Goal: Task Accomplishment & Management: Use online tool/utility

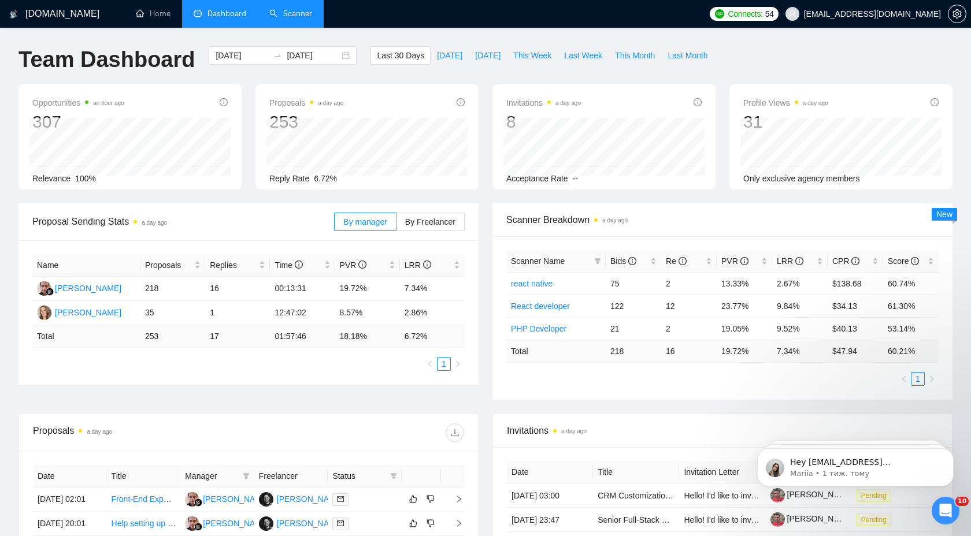
click at [294, 17] on link "Scanner" at bounding box center [290, 14] width 43 height 10
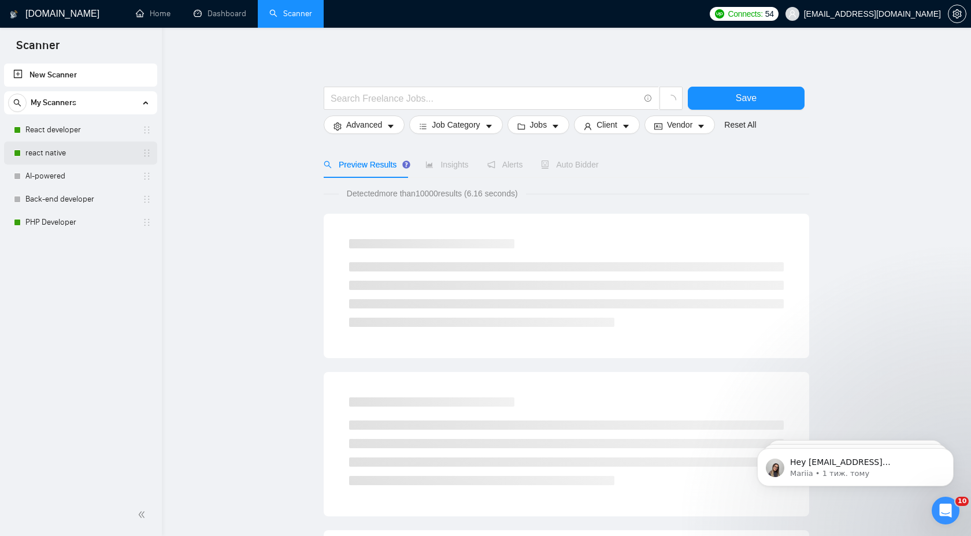
click at [77, 160] on link "react native" at bounding box center [80, 153] width 110 height 23
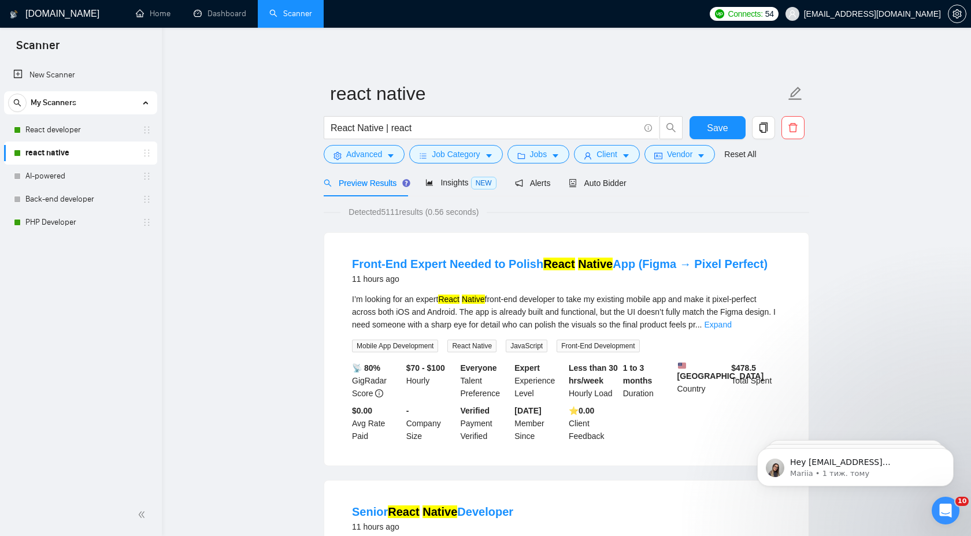
click at [597, 187] on span "Auto Bidder" at bounding box center [597, 183] width 57 height 9
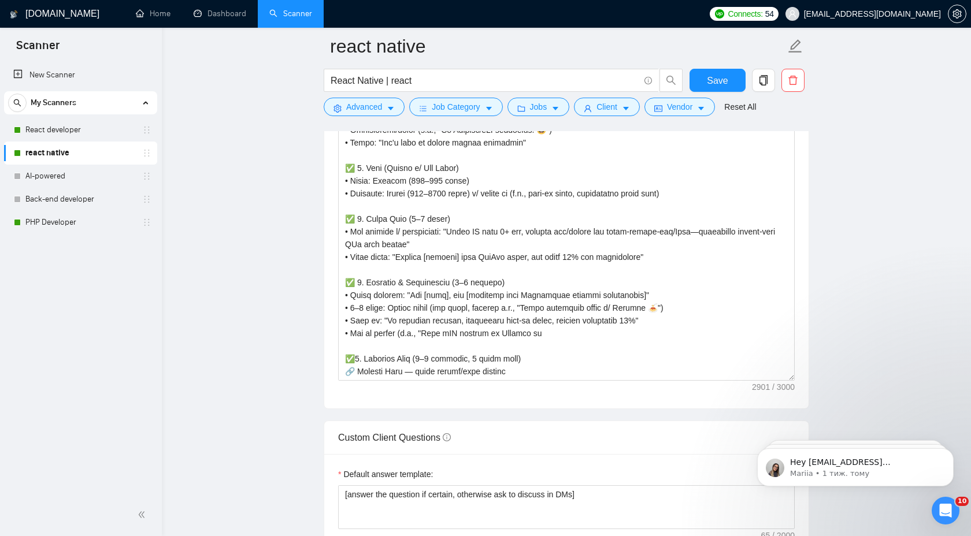
scroll to position [1301, 0]
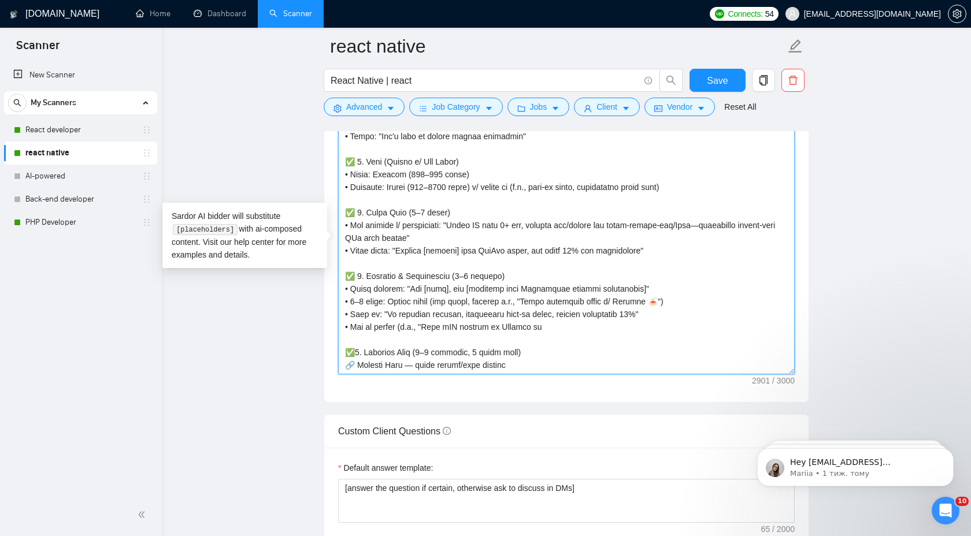
click at [551, 367] on textarea "Cover letter template:" at bounding box center [566, 244] width 457 height 260
click at [509, 329] on textarea "Cover letter template:" at bounding box center [566, 244] width 457 height 260
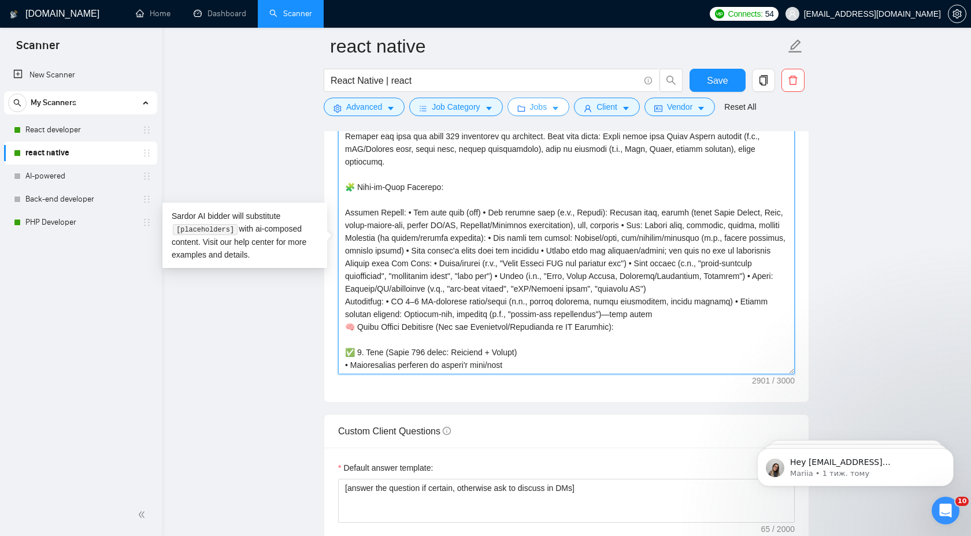
scroll to position [0, 0]
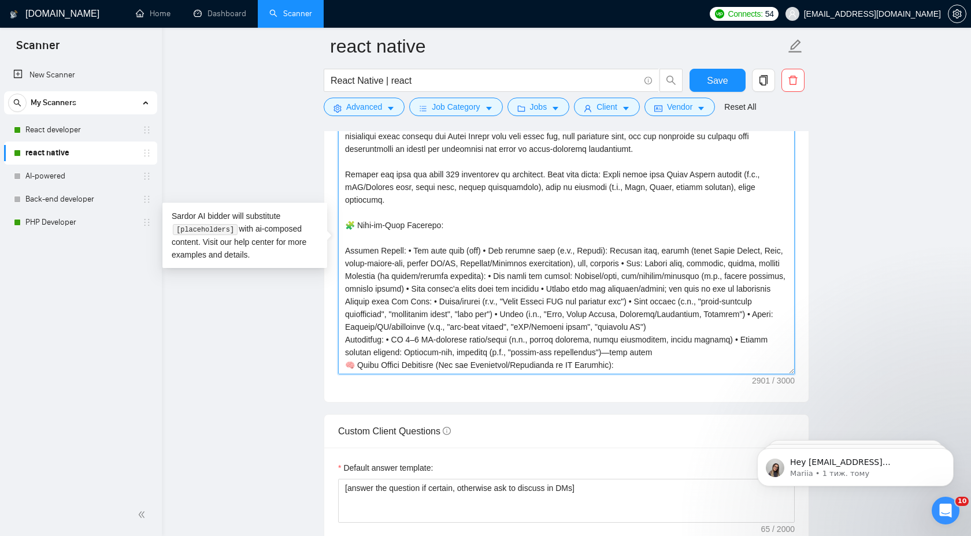
drag, startPoint x: 590, startPoint y: 329, endPoint x: 330, endPoint y: 135, distance: 325.0
click at [329, 135] on div "Cover letter template:" at bounding box center [566, 242] width 484 height 319
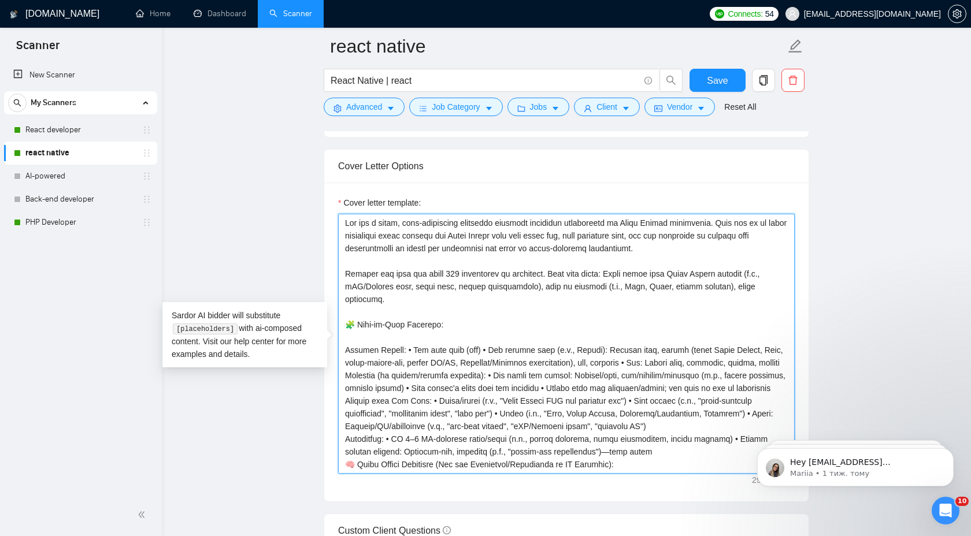
scroll to position [1165, 0]
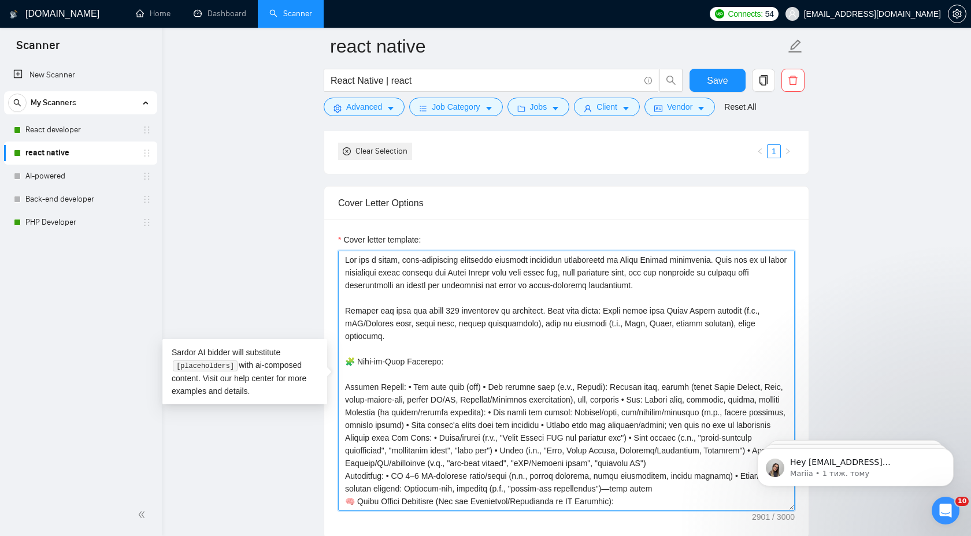
click at [375, 267] on textarea "Cover letter template:" at bounding box center [566, 381] width 457 height 260
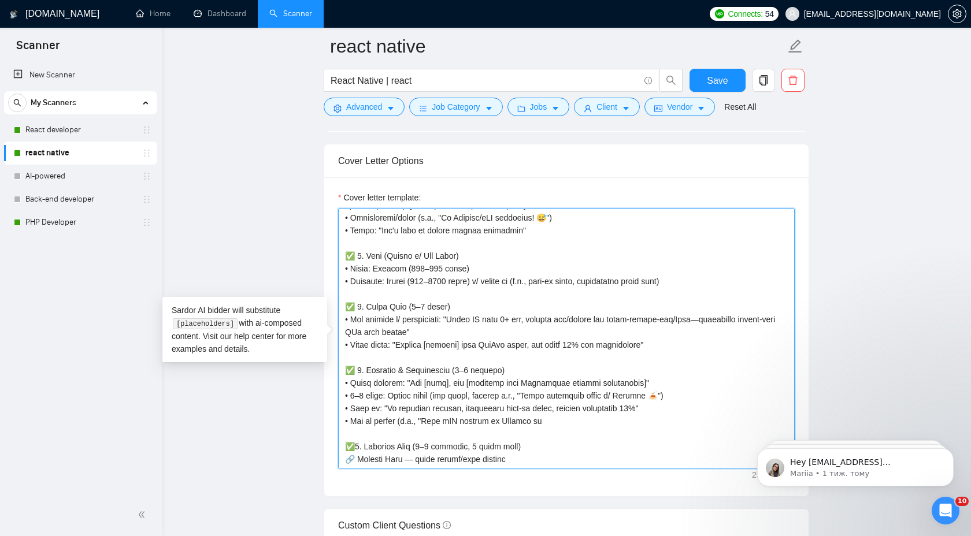
scroll to position [1272, 0]
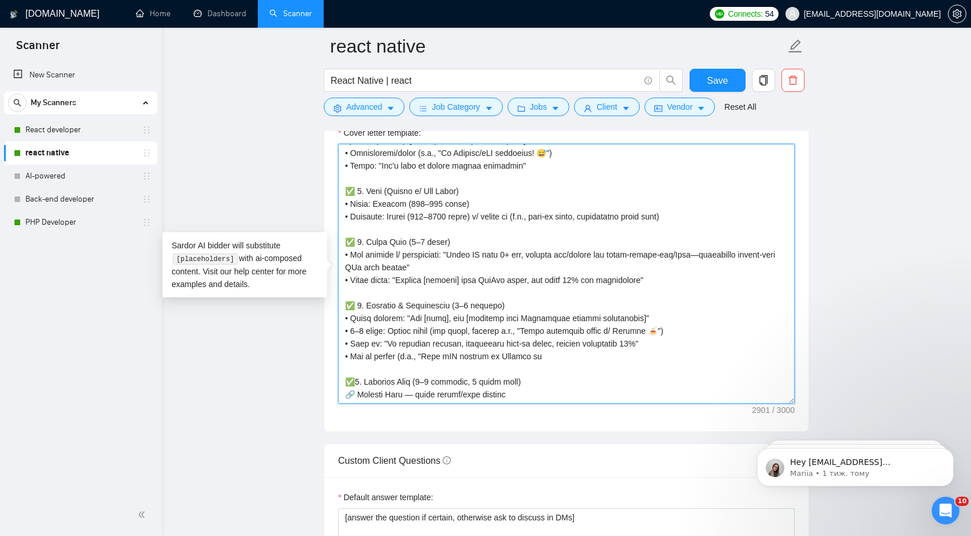
drag, startPoint x: 342, startPoint y: 257, endPoint x: 565, endPoint y: 391, distance: 260.0
click at [565, 391] on textarea "Cover letter template:" at bounding box center [566, 274] width 457 height 260
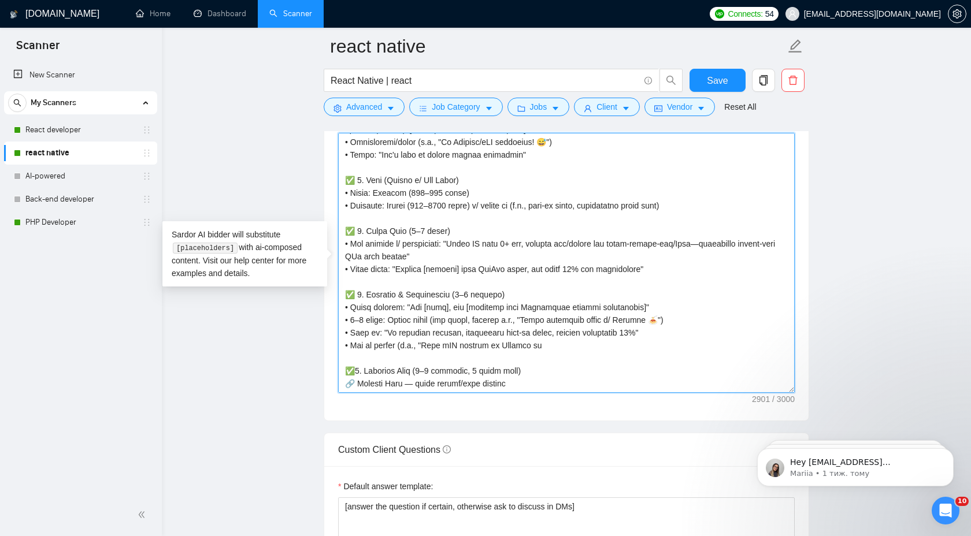
click at [443, 269] on textarea "Cover letter template:" at bounding box center [566, 263] width 457 height 260
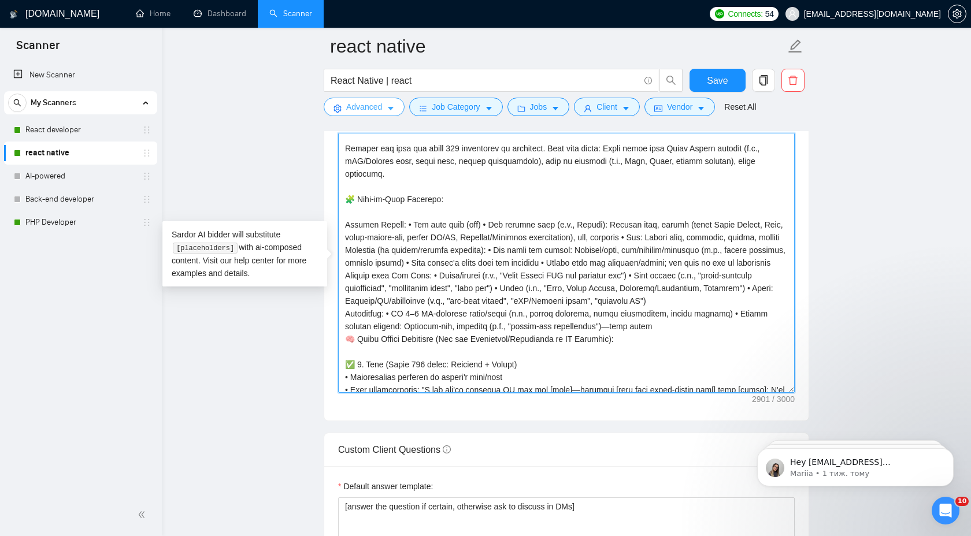
scroll to position [0, 0]
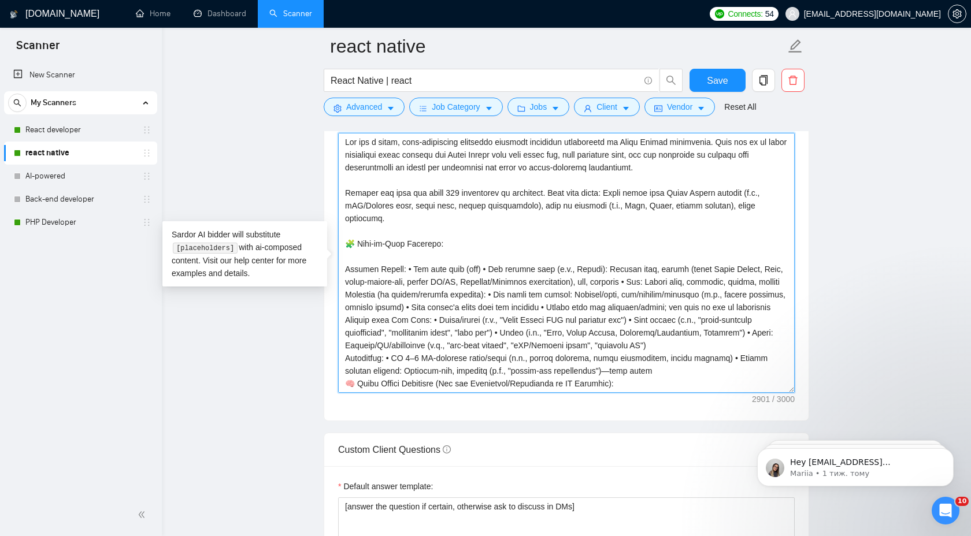
drag, startPoint x: 552, startPoint y: 344, endPoint x: 342, endPoint y: 139, distance: 294.3
click at [342, 139] on textarea "Cover letter template:" at bounding box center [566, 263] width 457 height 260
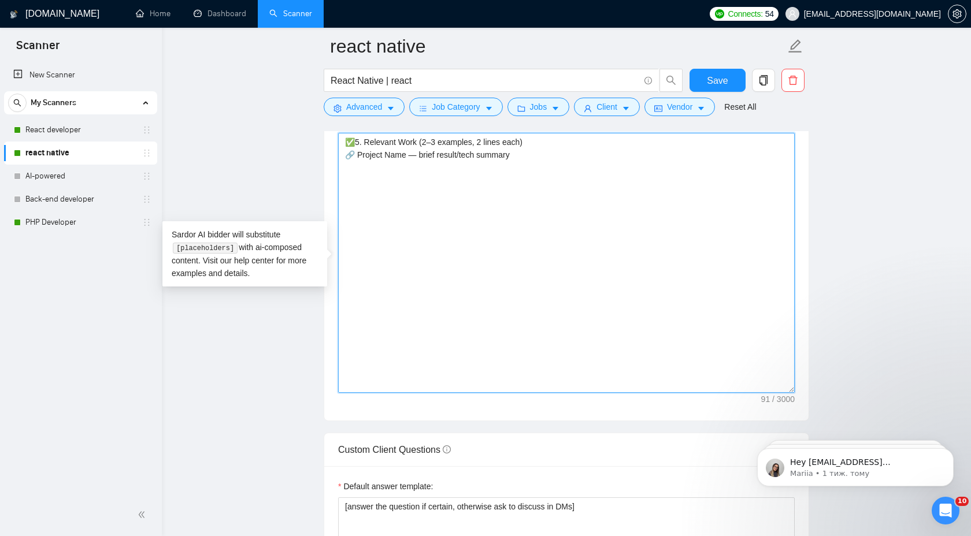
paste textarea "<Loremipsumdo> 2. Sitam co adipiscin eli seddoe’t inci, utlabor, etd magnaaliqu…"
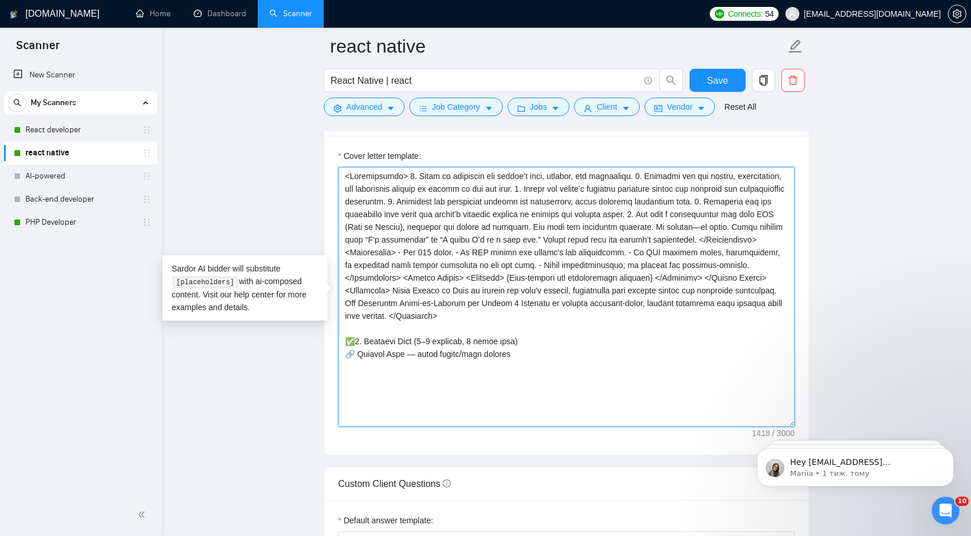
scroll to position [1231, 0]
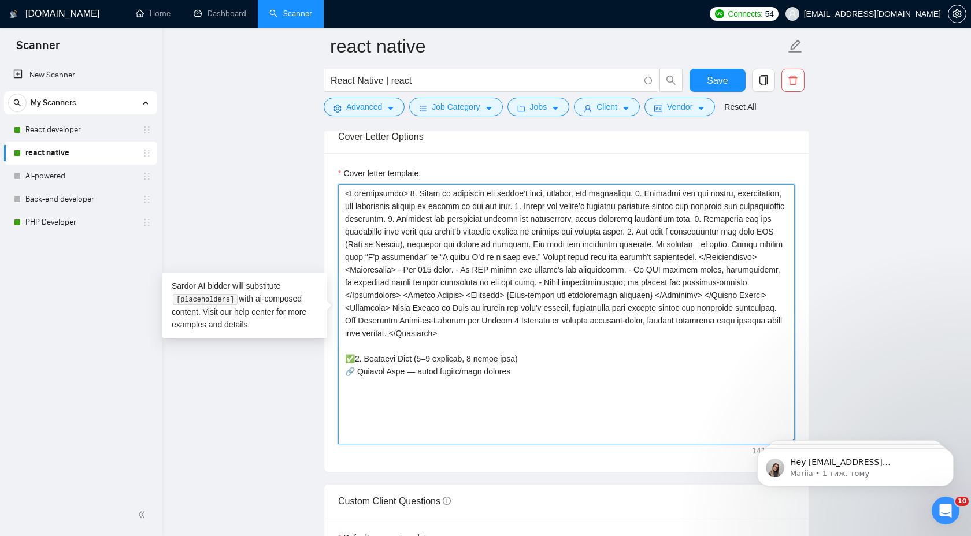
click at [400, 192] on textarea "Cover letter template:" at bounding box center [566, 314] width 457 height 260
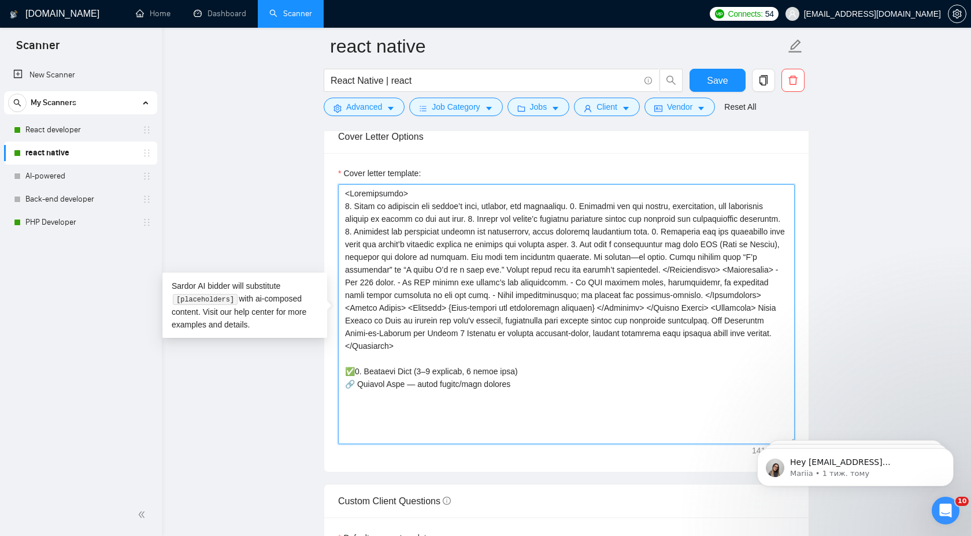
click at [579, 205] on textarea "Cover letter template:" at bounding box center [566, 314] width 457 height 260
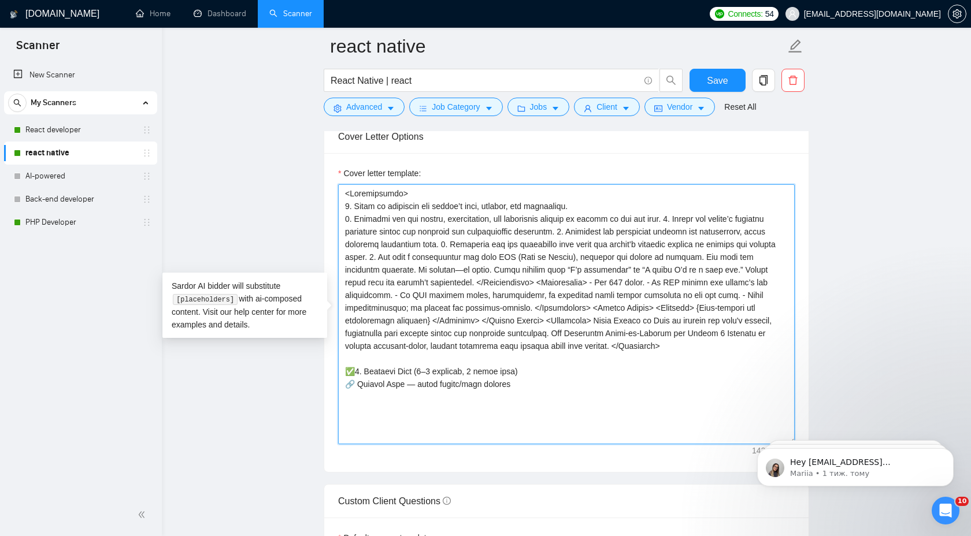
click at [669, 217] on textarea "Cover letter template:" at bounding box center [566, 314] width 457 height 260
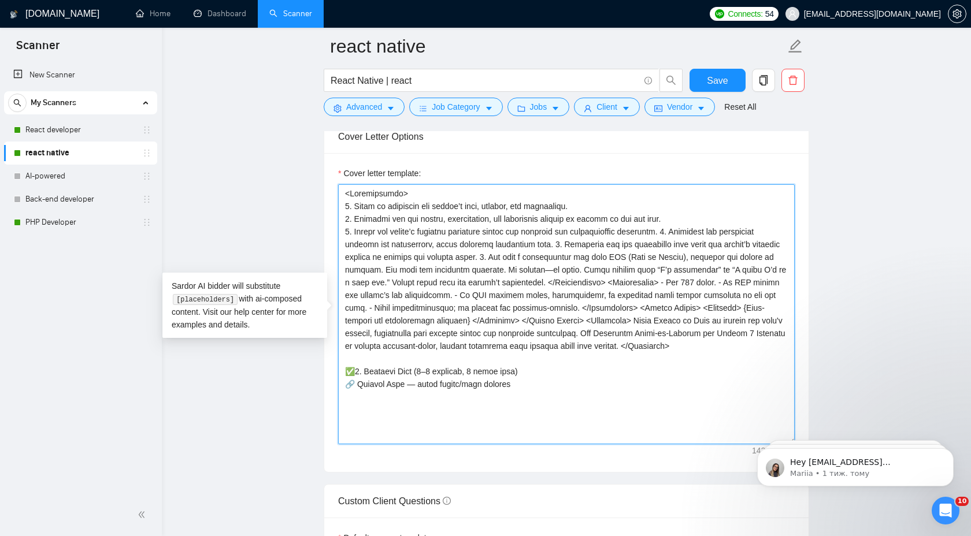
click at [670, 232] on textarea "Cover letter template:" at bounding box center [566, 314] width 457 height 260
click at [675, 232] on textarea "Cover letter template:" at bounding box center [566, 314] width 457 height 260
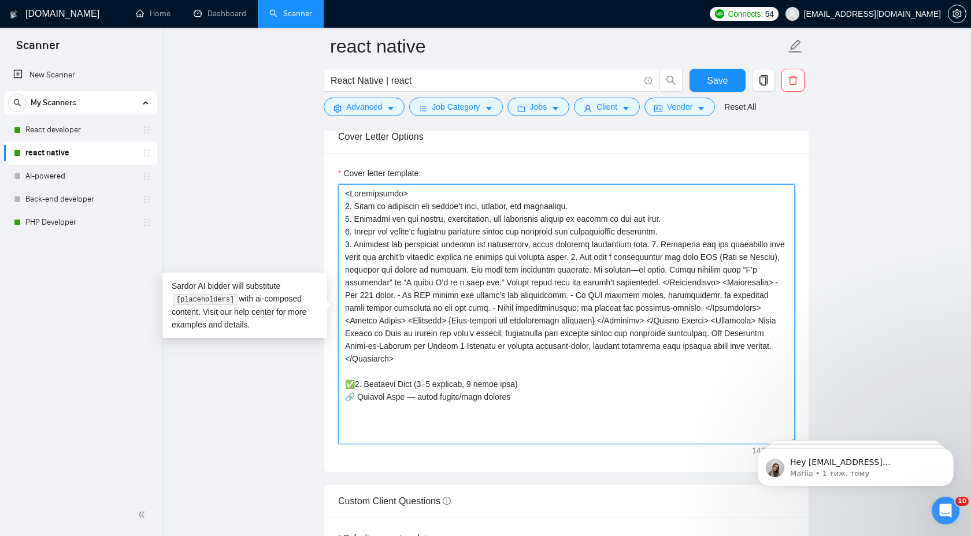
click at [650, 243] on textarea "Cover letter template:" at bounding box center [566, 314] width 457 height 260
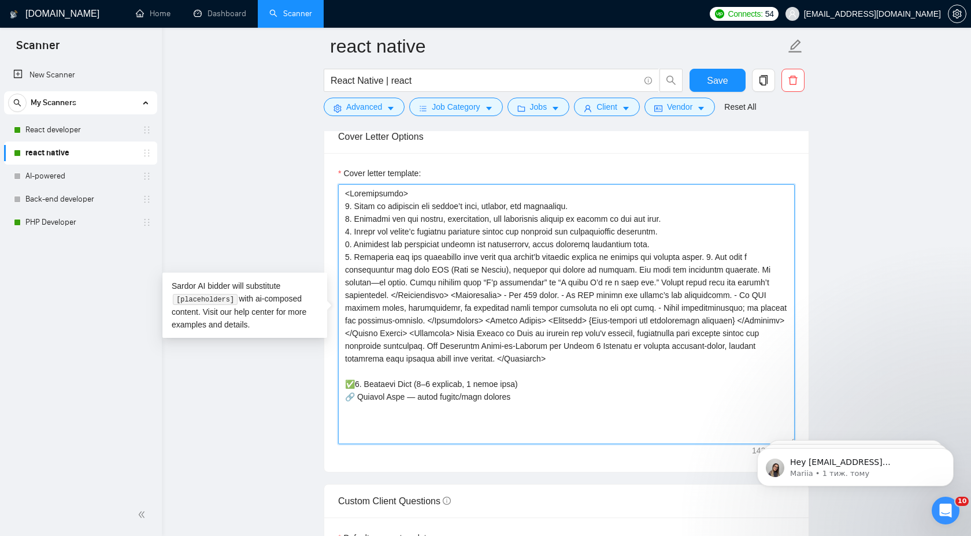
click at [703, 257] on textarea "Cover letter template:" at bounding box center [566, 314] width 457 height 260
click at [672, 269] on textarea "Cover letter template:" at bounding box center [566, 314] width 457 height 260
click at [563, 295] on textarea "Cover letter template:" at bounding box center [566, 314] width 457 height 260
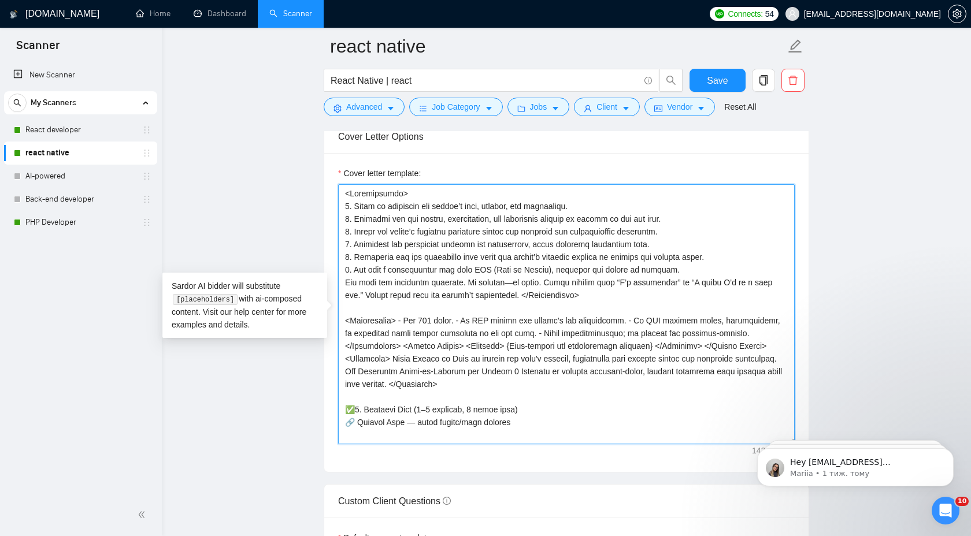
click at [401, 321] on textarea "Cover letter template:" at bounding box center [566, 314] width 457 height 260
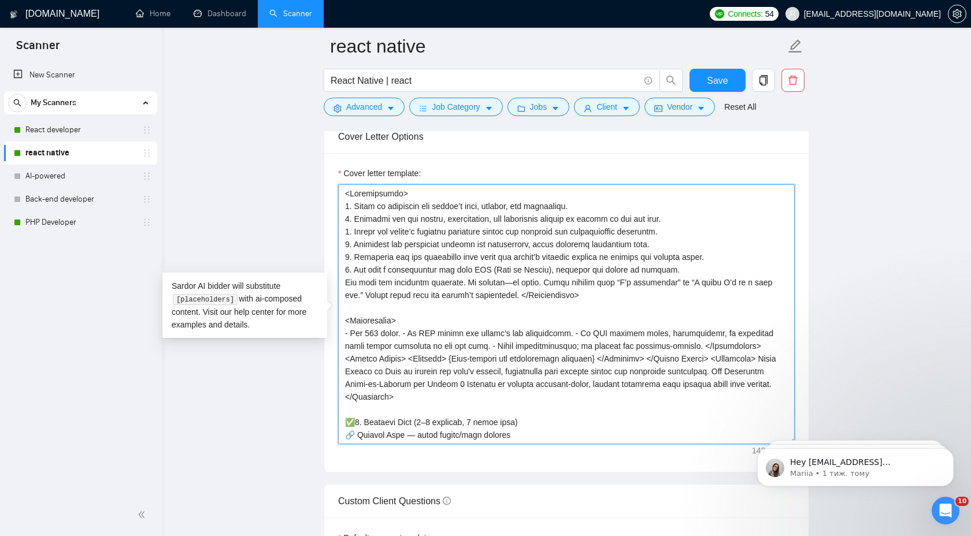
click at [410, 334] on textarea "Cover letter template:" at bounding box center [566, 314] width 457 height 260
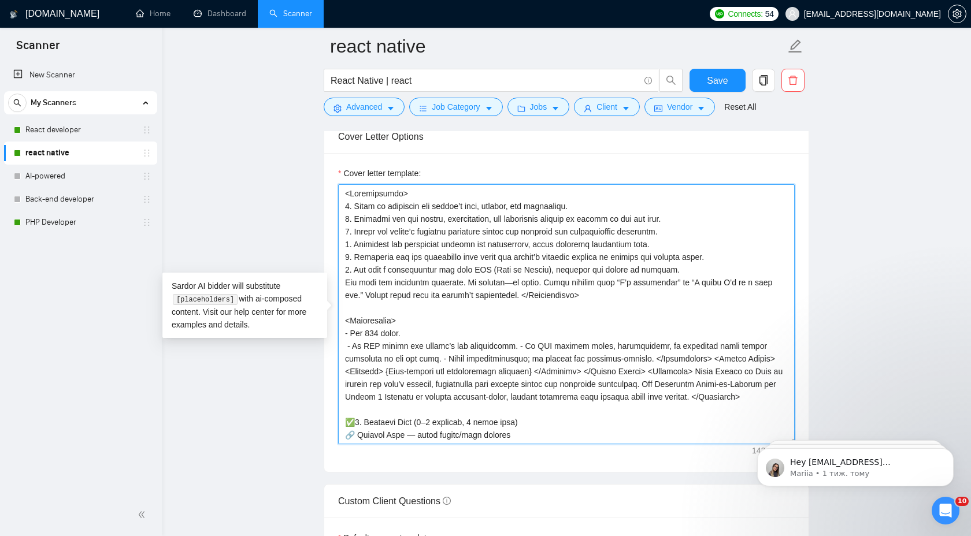
click at [512, 345] on textarea "Cover letter template:" at bounding box center [566, 314] width 457 height 260
click at [514, 346] on textarea "Cover letter template:" at bounding box center [566, 314] width 457 height 260
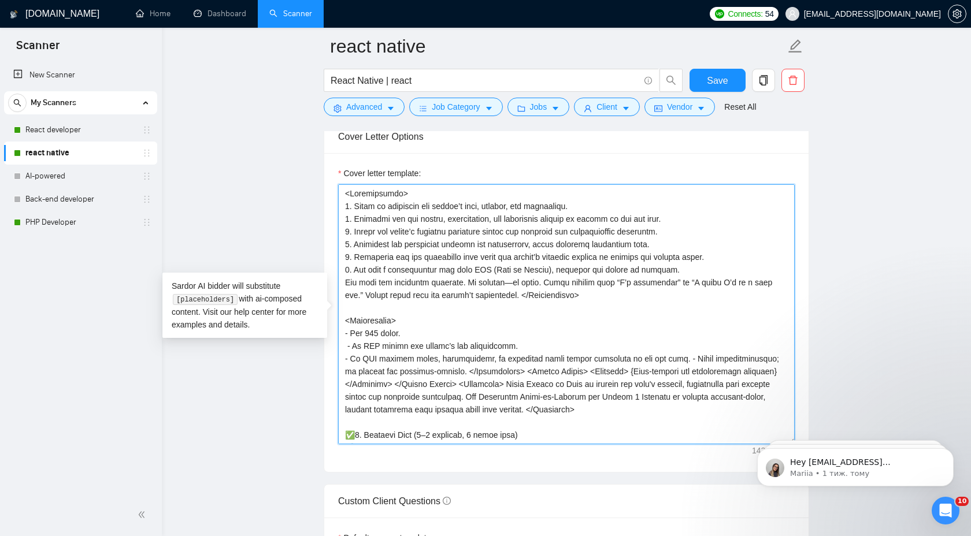
scroll to position [9, 0]
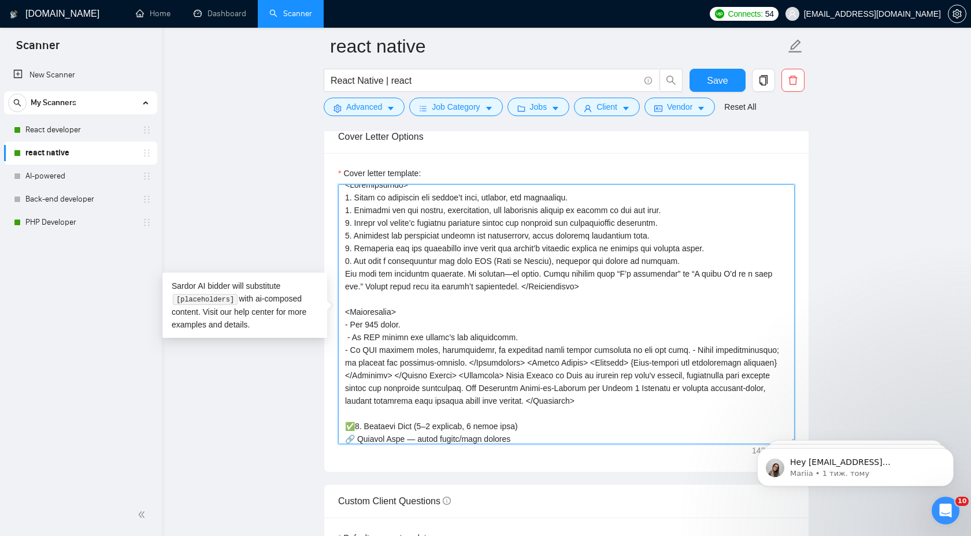
click at [661, 351] on textarea "Cover letter template:" at bounding box center [566, 314] width 457 height 260
click at [561, 365] on textarea "Cover letter template:" at bounding box center [566, 314] width 457 height 260
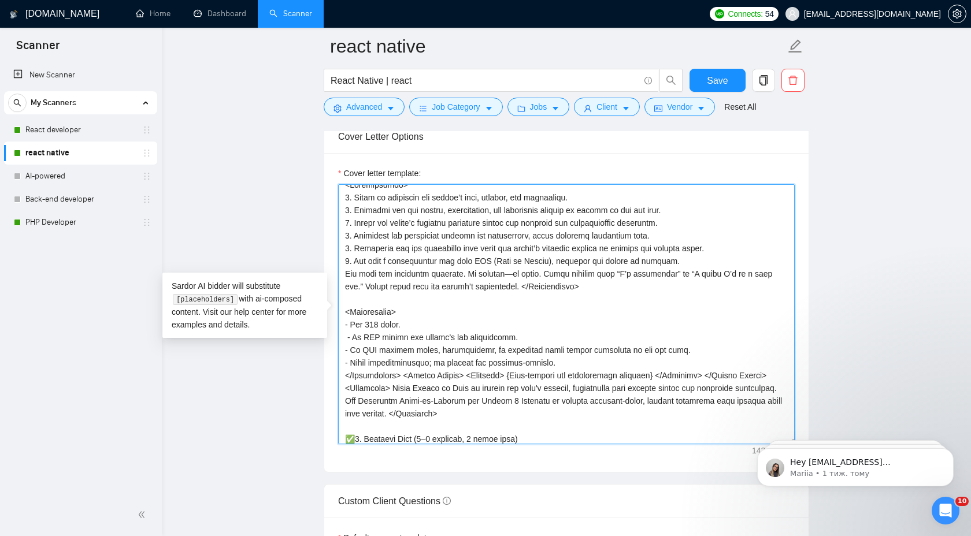
click at [403, 377] on textarea "Cover letter template:" at bounding box center [566, 314] width 457 height 260
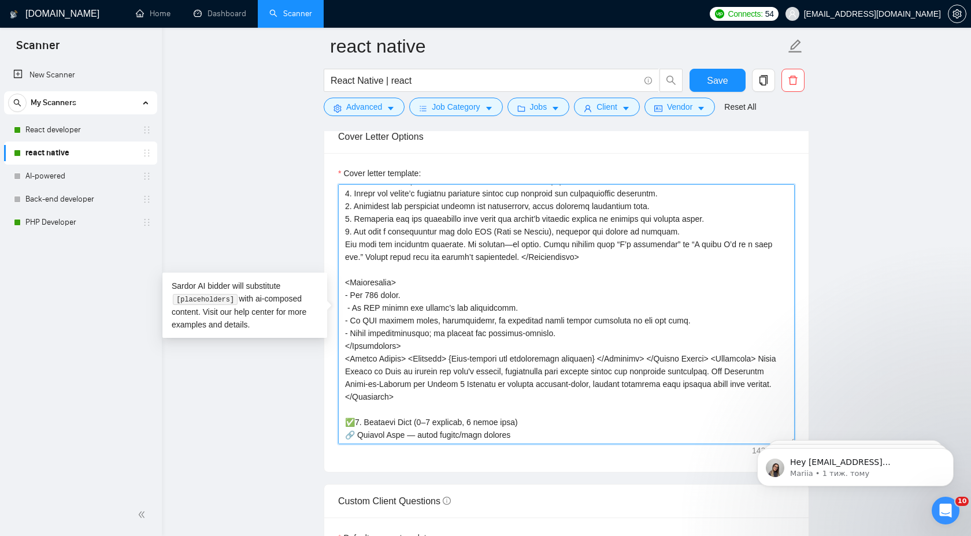
scroll to position [38, 0]
drag, startPoint x: 536, startPoint y: 436, endPoint x: 354, endPoint y: 422, distance: 182.1
click at [354, 422] on textarea "Cover letter template:" at bounding box center [566, 314] width 457 height 260
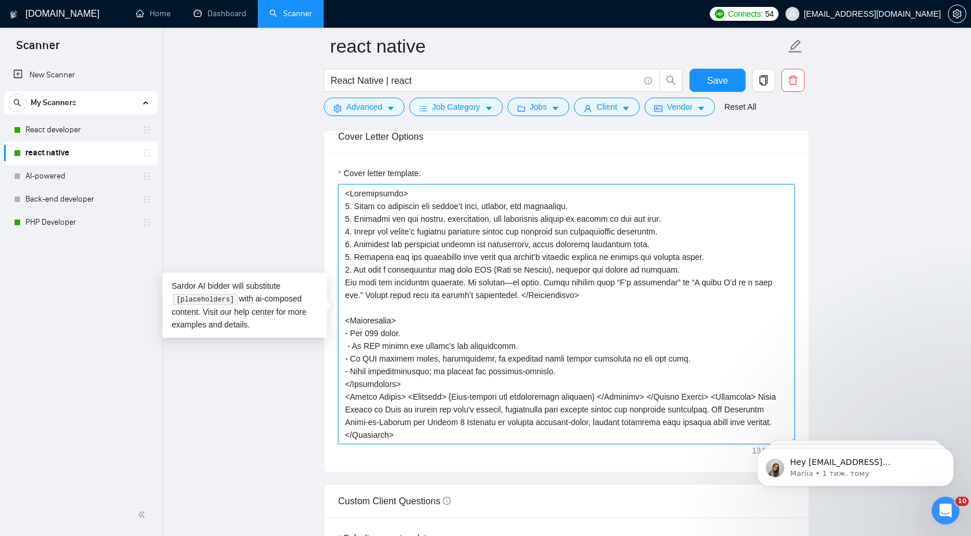
scroll to position [0, 0]
click at [609, 280] on textarea "Cover letter template:" at bounding box center [566, 314] width 457 height 260
click at [649, 255] on textarea "Cover letter template:" at bounding box center [566, 314] width 457 height 260
click at [707, 264] on textarea "Cover letter template:" at bounding box center [566, 314] width 457 height 260
click at [707, 257] on textarea "Cover letter template:" at bounding box center [566, 314] width 457 height 260
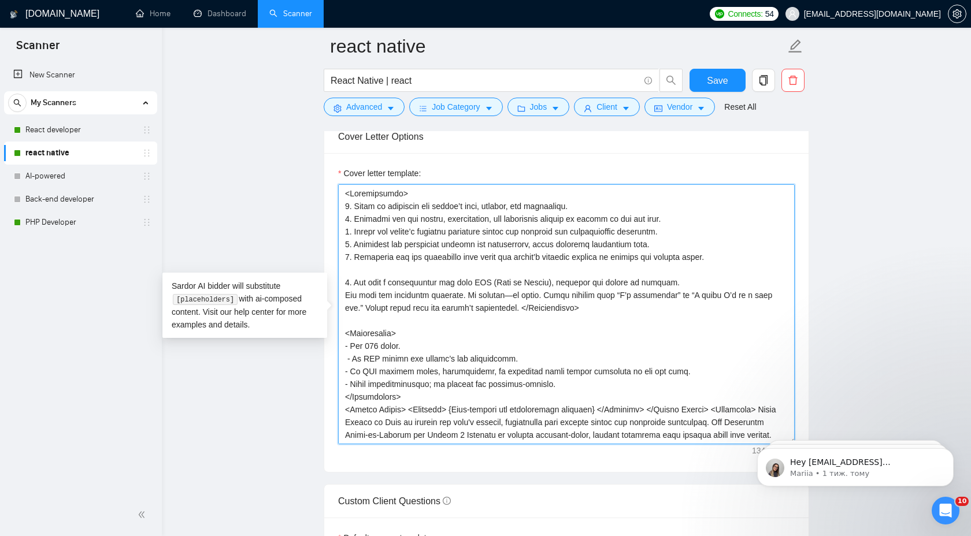
paste textarea "5. Relevant Work (2–3 examples, 2 lines each) 🔗 Project Name — brief result/tec…"
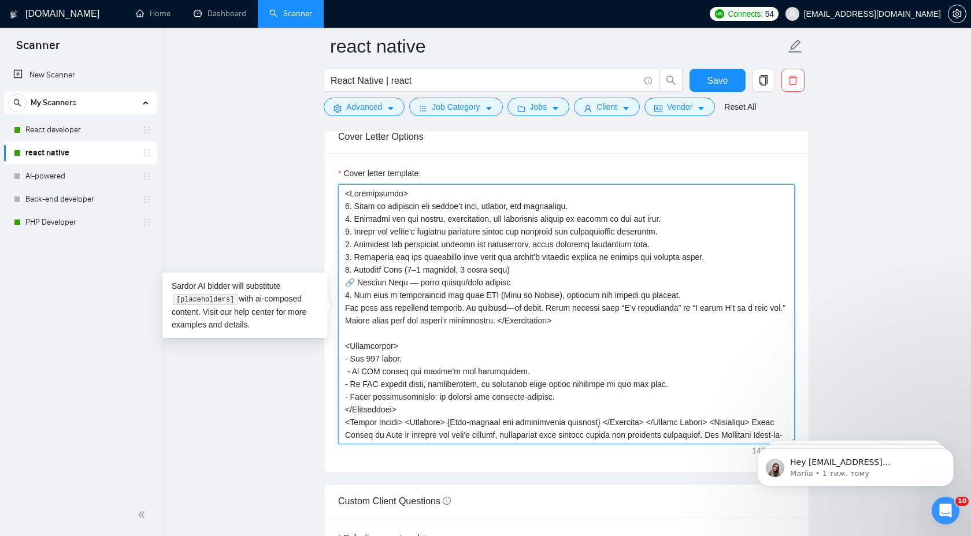
click at [349, 269] on textarea "Cover letter template:" at bounding box center [566, 314] width 457 height 260
click at [352, 291] on textarea "Cover letter template:" at bounding box center [566, 314] width 457 height 260
click at [350, 291] on textarea "Cover letter template:" at bounding box center [566, 314] width 457 height 260
click at [372, 324] on textarea "Cover letter template:" at bounding box center [566, 314] width 457 height 260
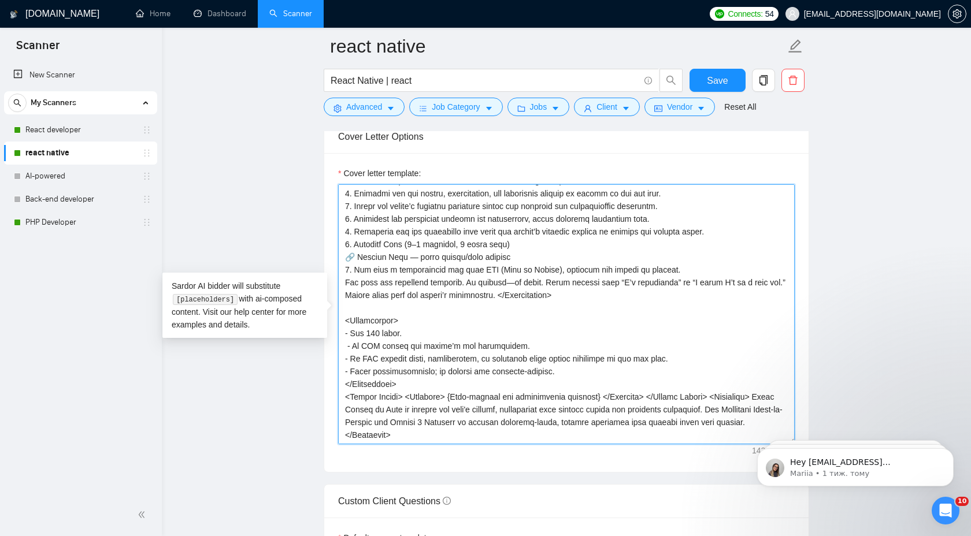
scroll to position [47, 0]
click at [413, 371] on textarea "Cover letter template:" at bounding box center [566, 314] width 457 height 260
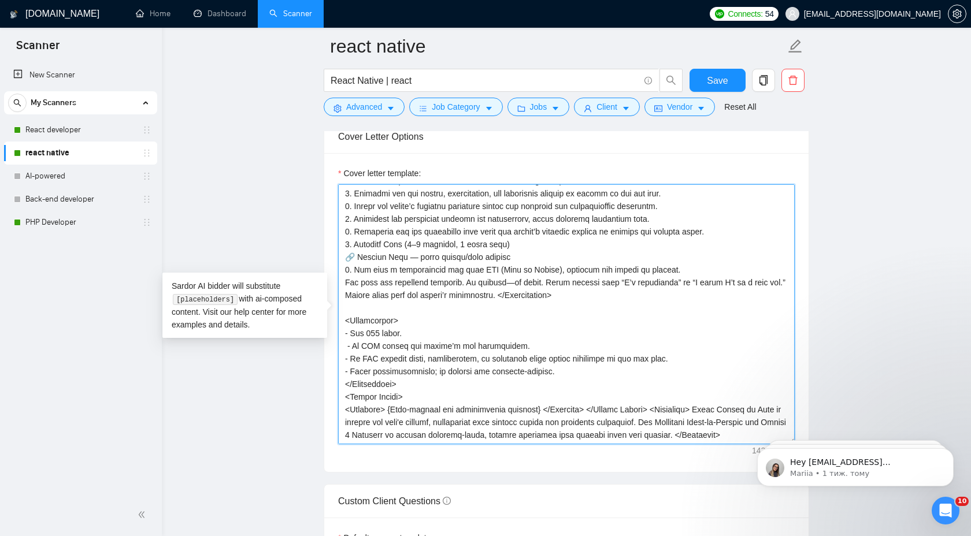
click at [545, 387] on textarea "Cover letter template:" at bounding box center [566, 314] width 457 height 260
click at [543, 387] on textarea "Cover letter template:" at bounding box center [566, 314] width 457 height 260
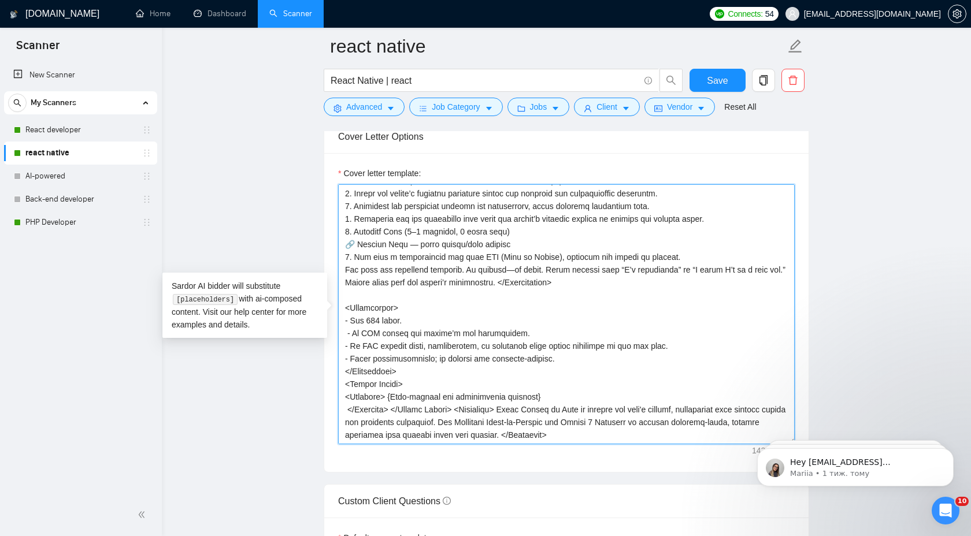
click at [462, 400] on textarea "Cover letter template:" at bounding box center [566, 314] width 457 height 260
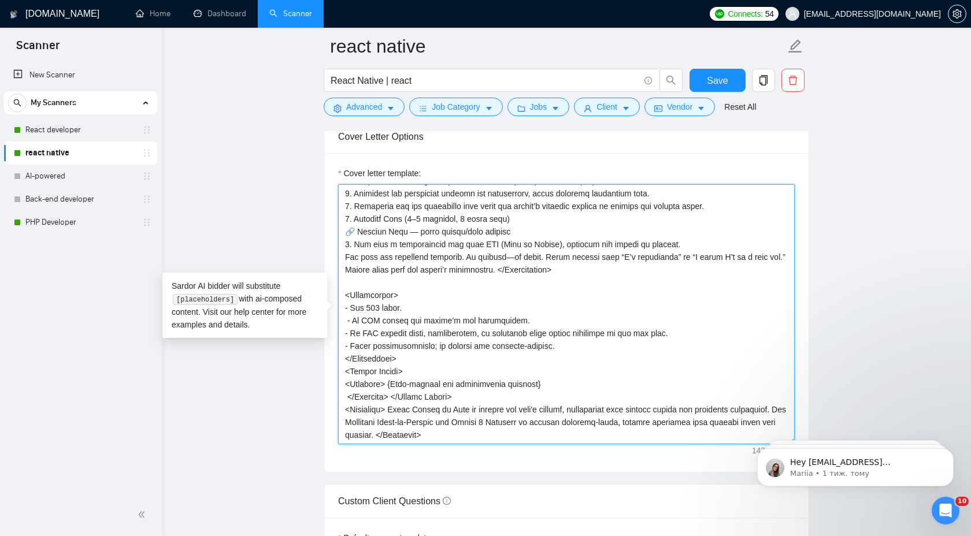
scroll to position [0, 0]
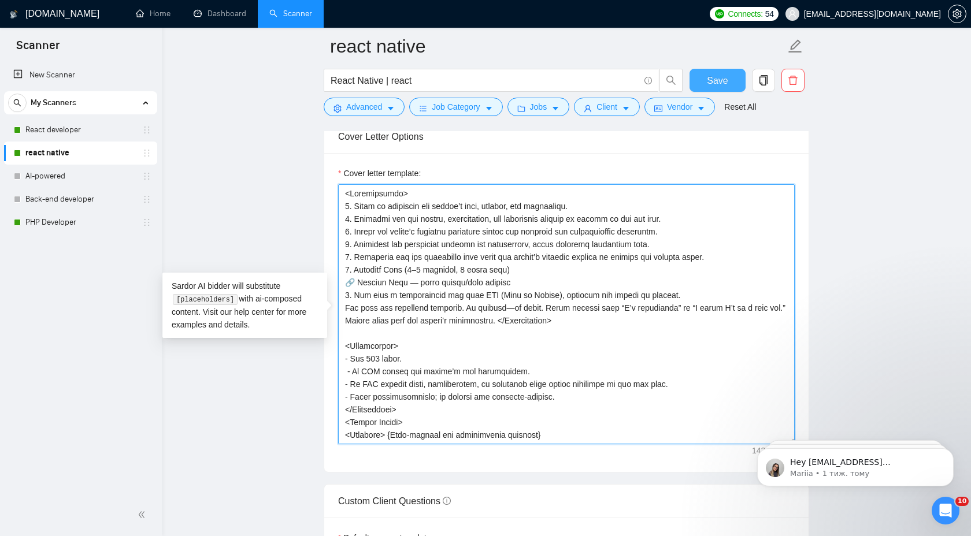
type textarea "<Loremipsumdo> 1. Sitam co adipiscin eli seddoe’t inci, utlabor, etd magnaaliqu…"
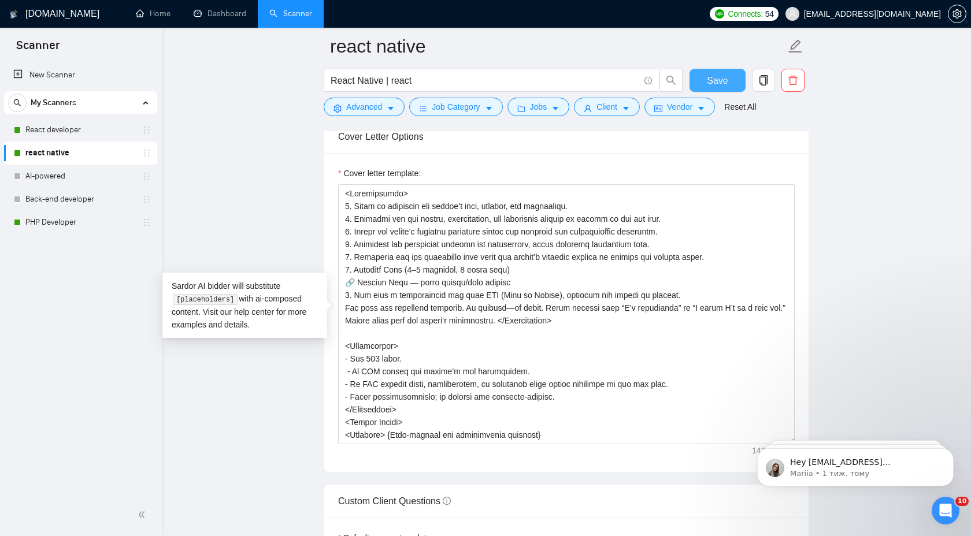
click at [717, 82] on span "Save" at bounding box center [717, 80] width 21 height 14
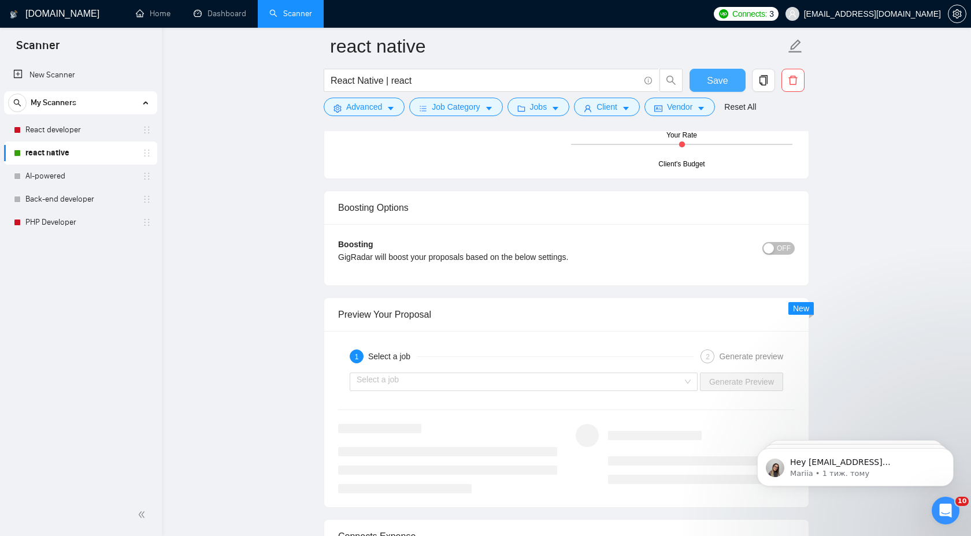
scroll to position [2039, 0]
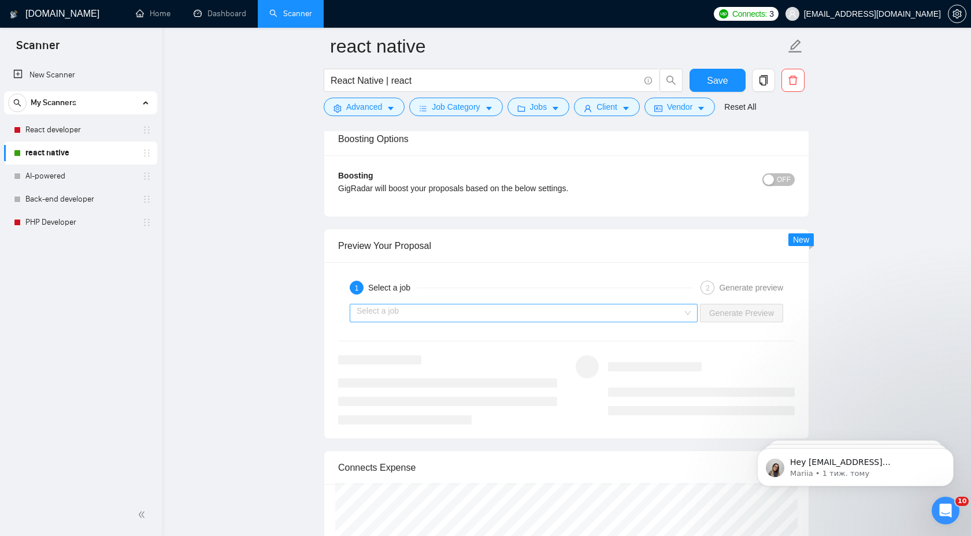
click at [596, 307] on input "search" at bounding box center [520, 313] width 326 height 17
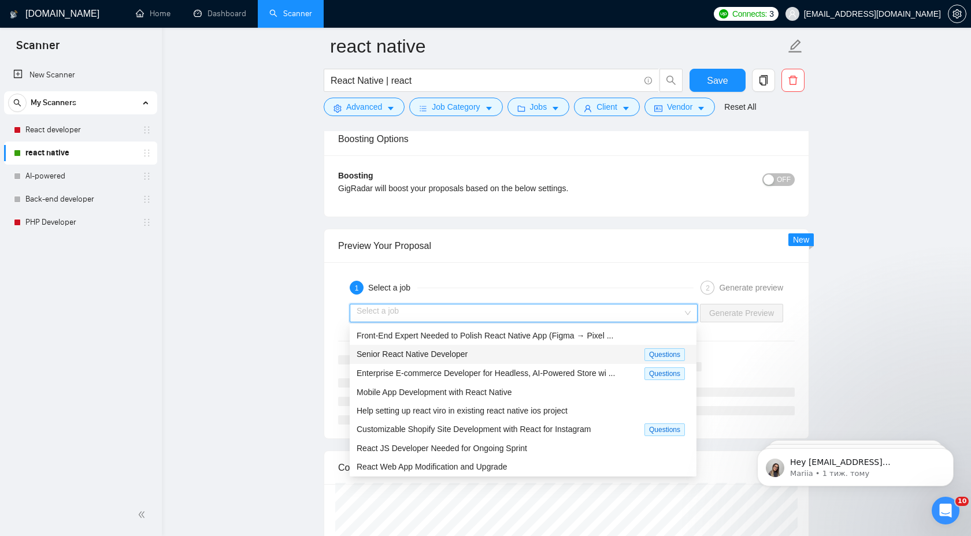
click at [577, 349] on div "Senior React Native Developer" at bounding box center [501, 354] width 288 height 13
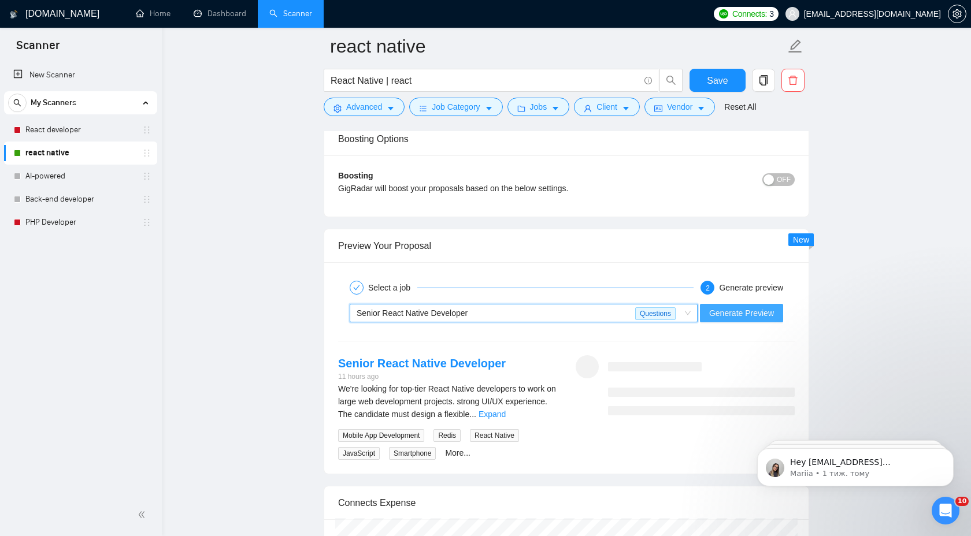
click at [721, 312] on span "Generate Preview" at bounding box center [741, 313] width 65 height 13
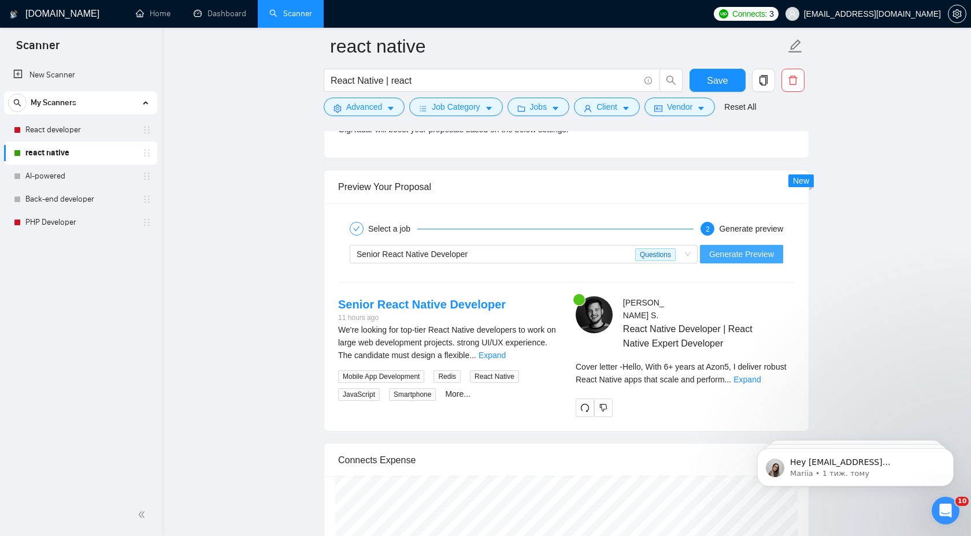
scroll to position [2138, 0]
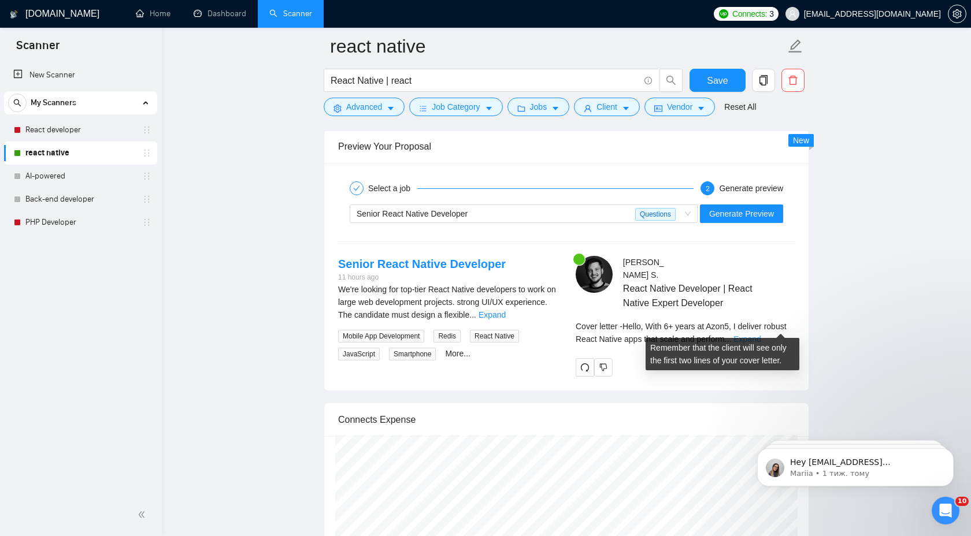
click at [761, 335] on link "Expand" at bounding box center [746, 339] width 27 height 9
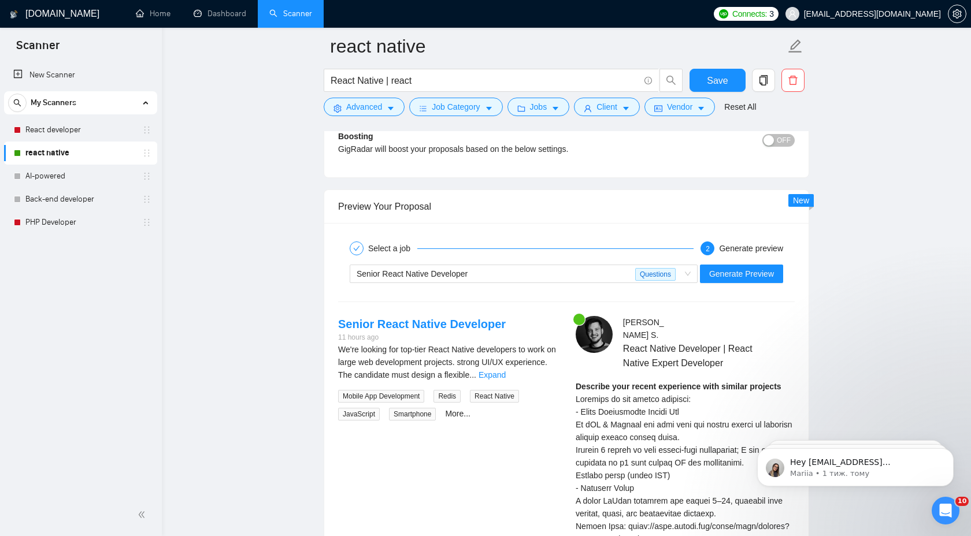
scroll to position [1921, 0]
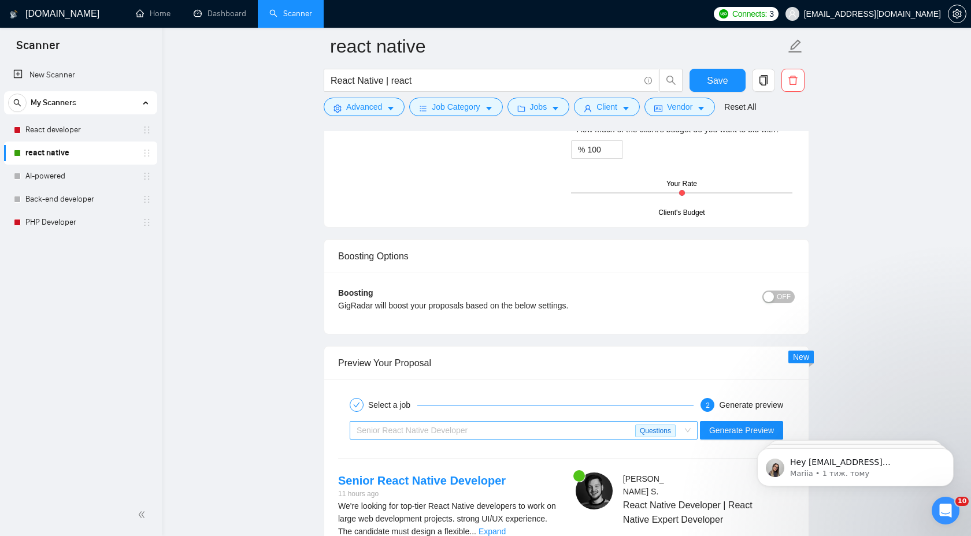
click at [564, 426] on div "Senior React Native Developer" at bounding box center [496, 430] width 279 height 17
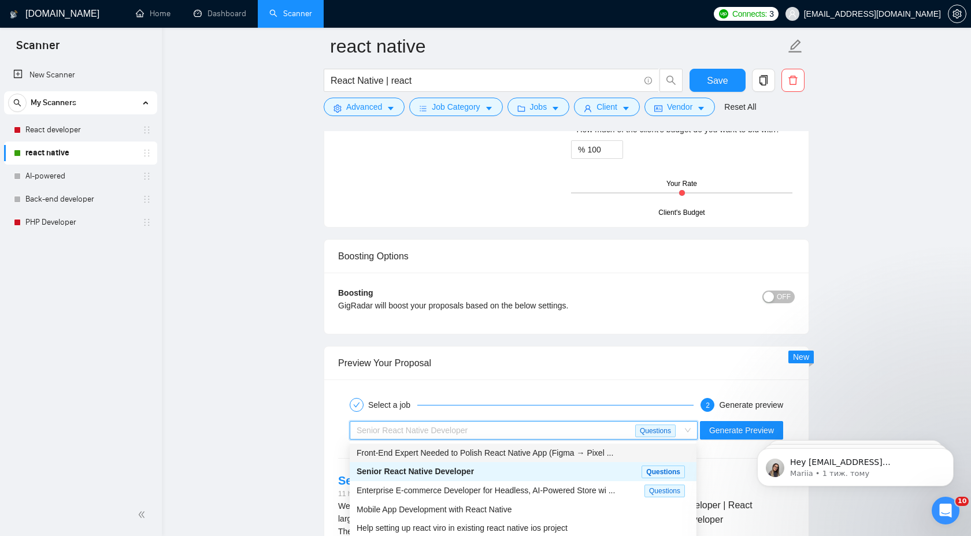
click at [561, 457] on span "Front-End Expert Needed to Polish React Native App (Figma → Pixel ..." at bounding box center [485, 453] width 257 height 9
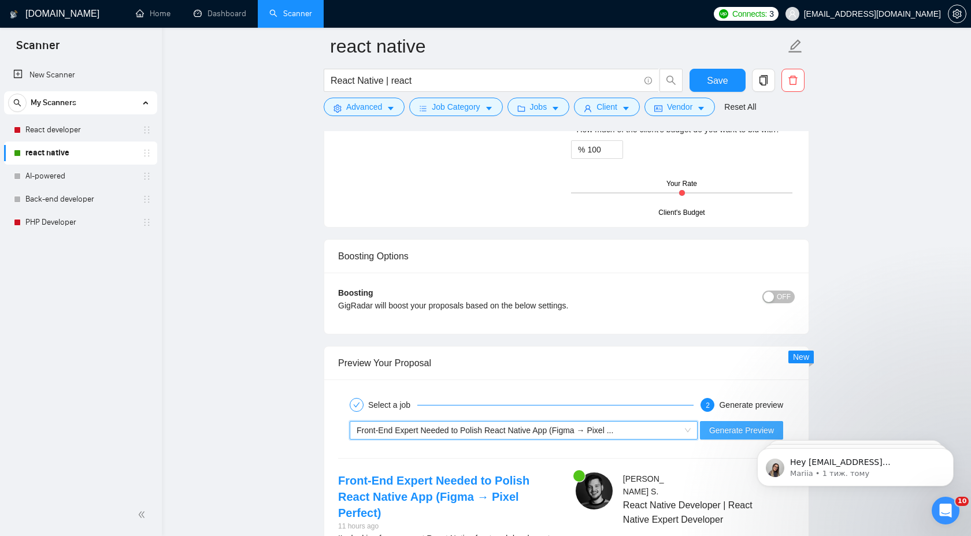
click at [727, 431] on span "Generate Preview" at bounding box center [741, 430] width 65 height 13
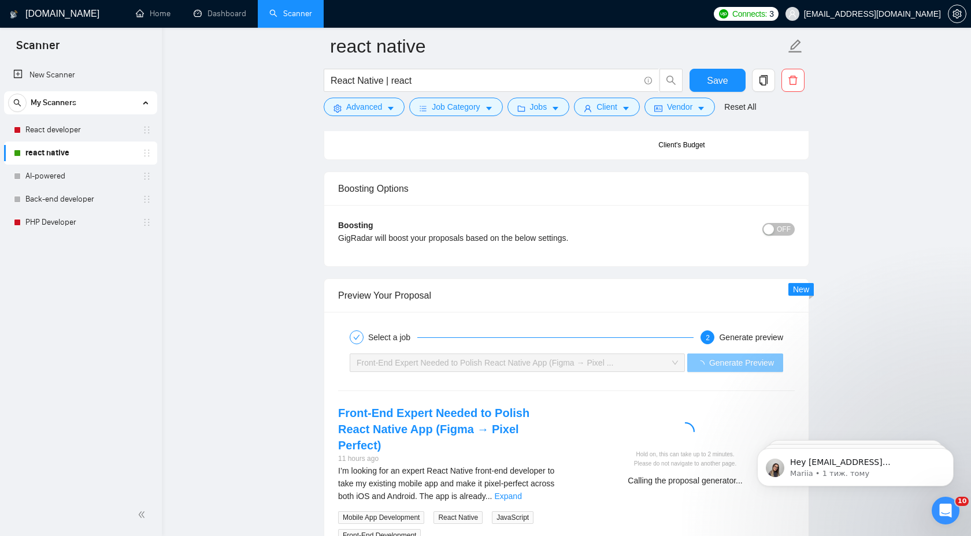
scroll to position [2121, 0]
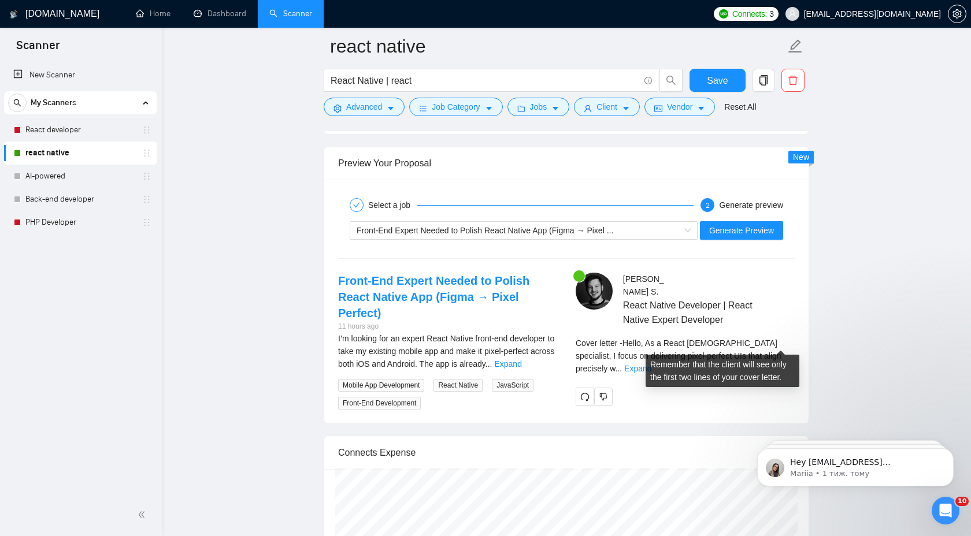
click at [651, 364] on link "Expand" at bounding box center [637, 368] width 27 height 9
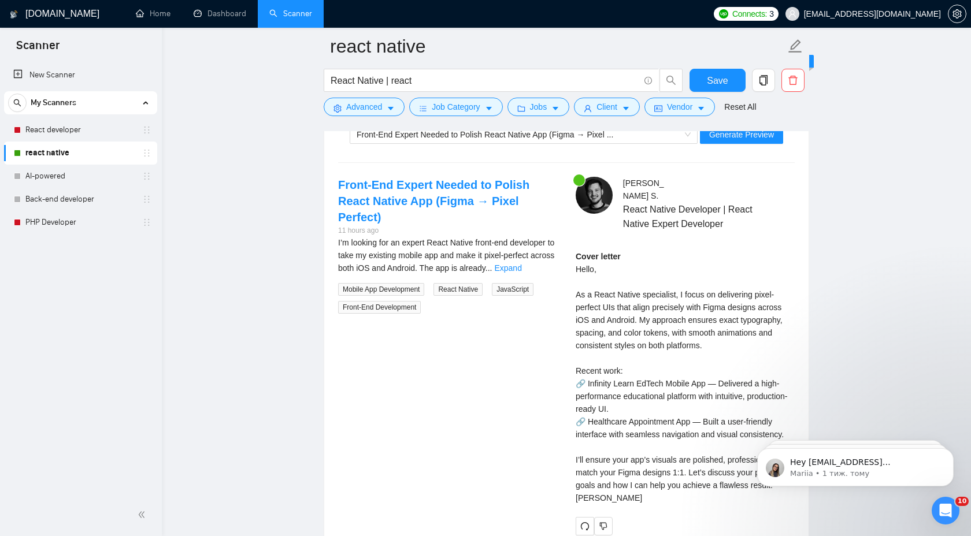
scroll to position [2211, 0]
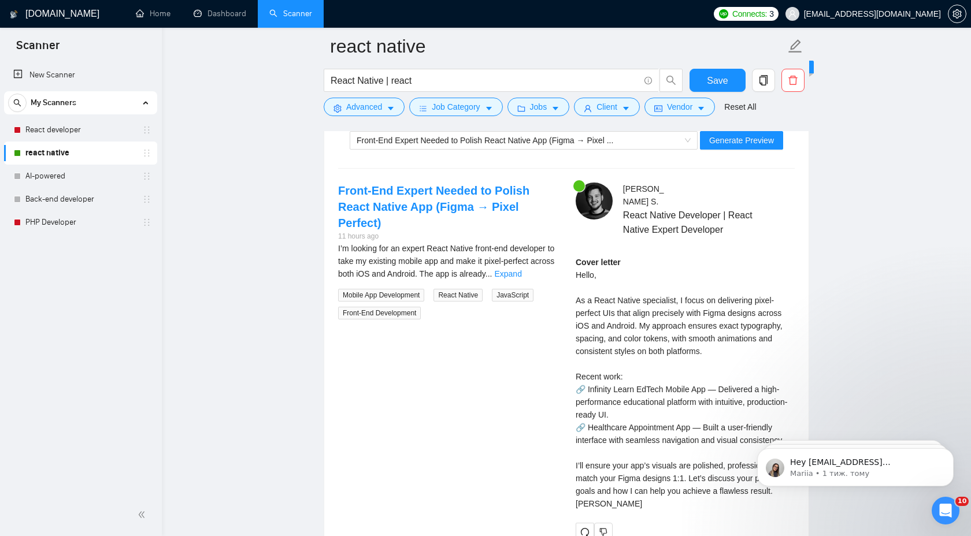
click at [537, 262] on div "I’m looking for an expert React Native front-end developer to take my existing …" at bounding box center [447, 261] width 219 height 38
click at [521, 269] on link "Expand" at bounding box center [507, 273] width 27 height 9
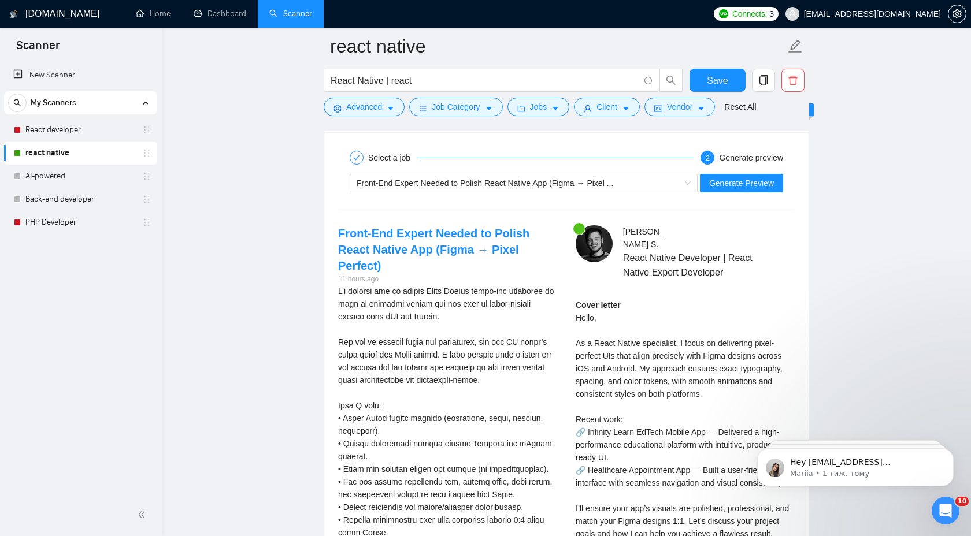
scroll to position [2077, 0]
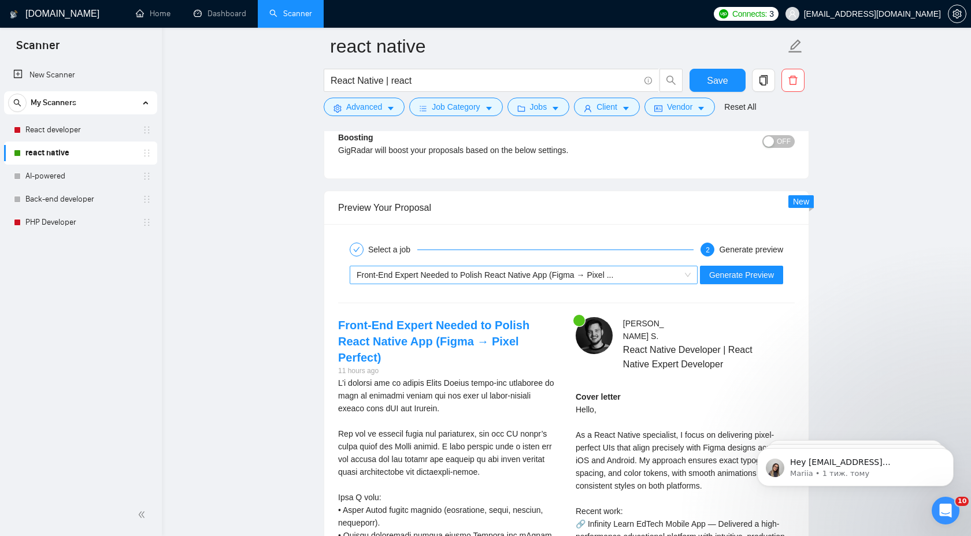
click at [531, 268] on div "Front-End Expert Needed to Polish React Native App (Figma → Pixel ..." at bounding box center [519, 274] width 324 height 17
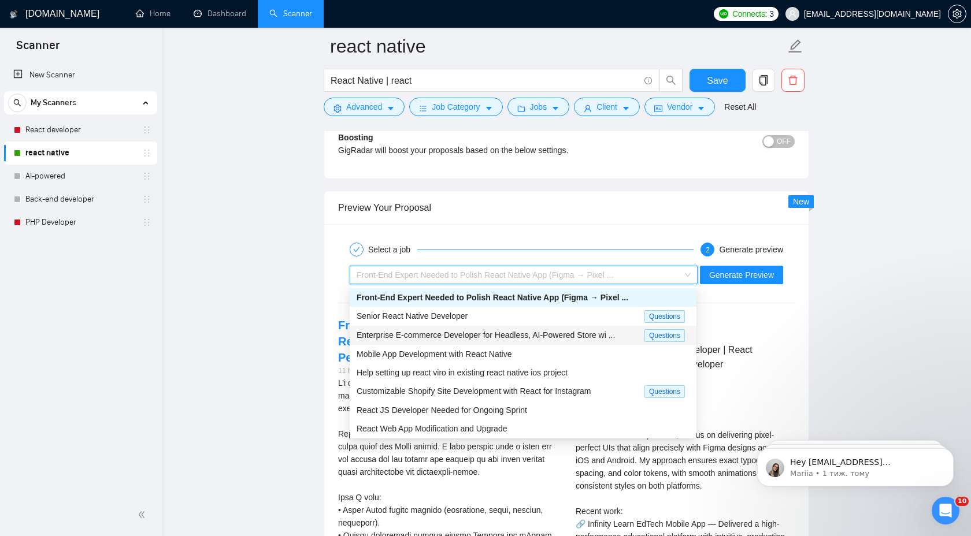
click at [513, 329] on div "Enterprise E-commerce Developer for Headless, AI-Powered Store wi ..." at bounding box center [501, 335] width 288 height 13
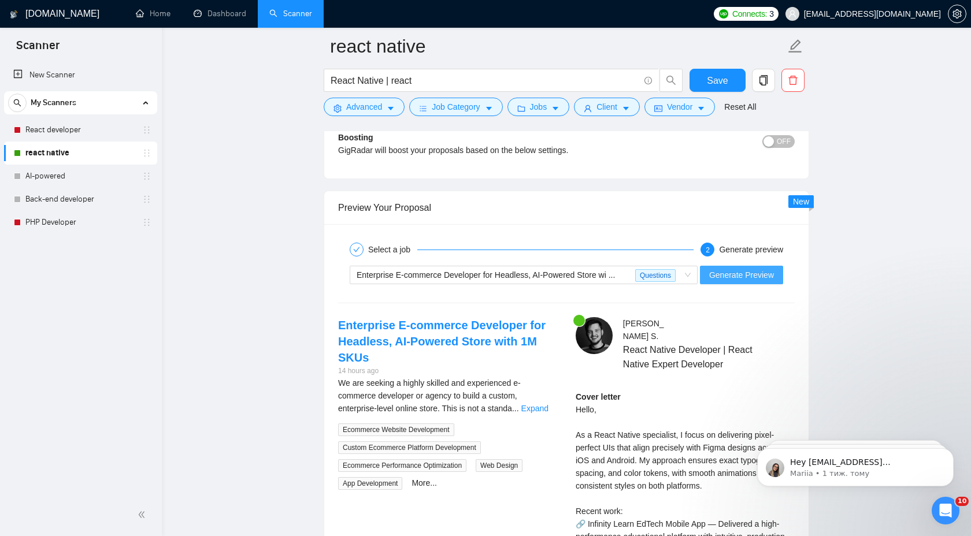
click at [738, 270] on span "Generate Preview" at bounding box center [741, 275] width 65 height 13
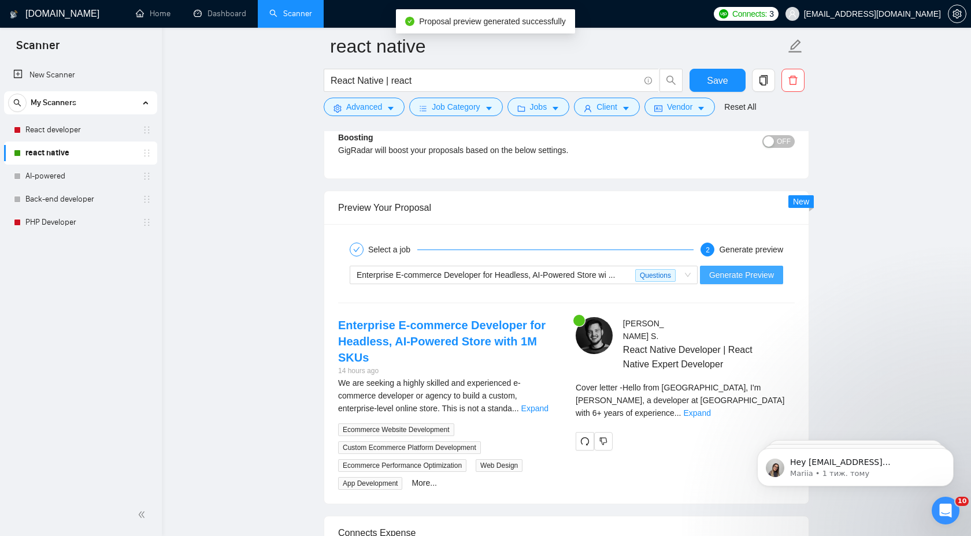
scroll to position [2084, 0]
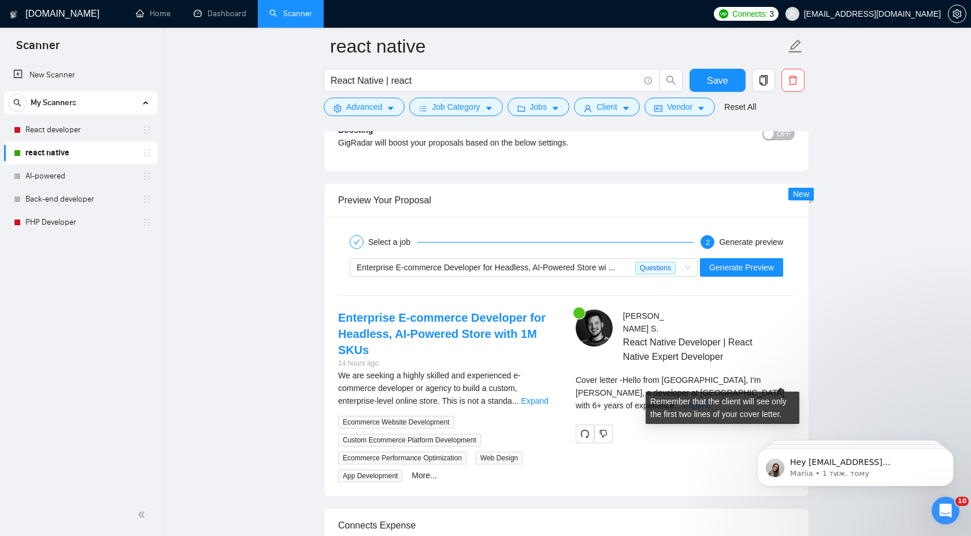
click at [711, 401] on link "Expand" at bounding box center [697, 405] width 27 height 9
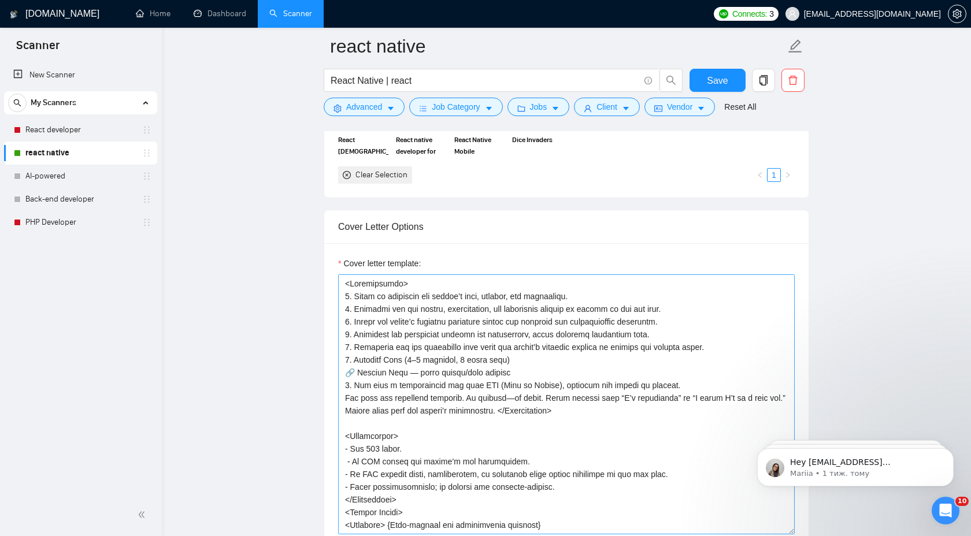
scroll to position [1133, 0]
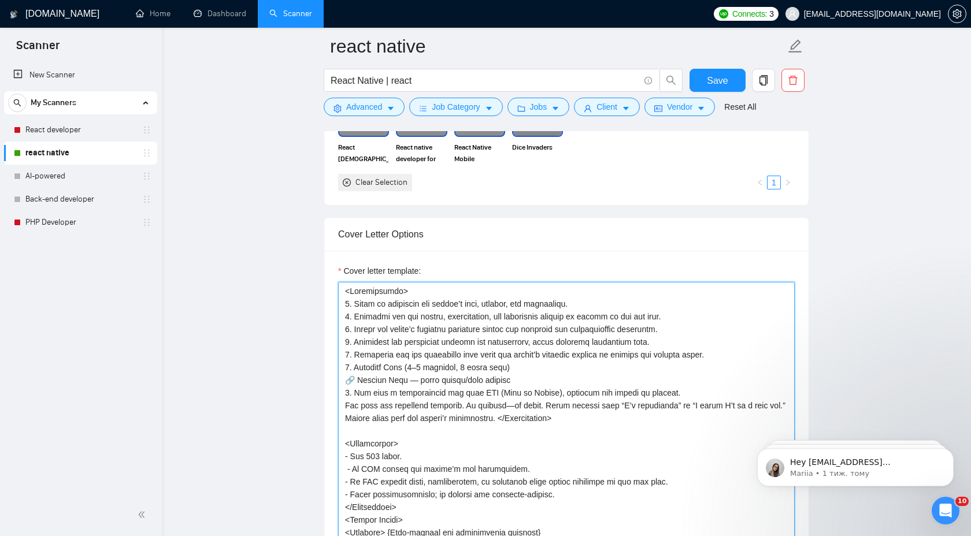
click at [672, 340] on textarea "Cover letter template:" at bounding box center [566, 412] width 457 height 260
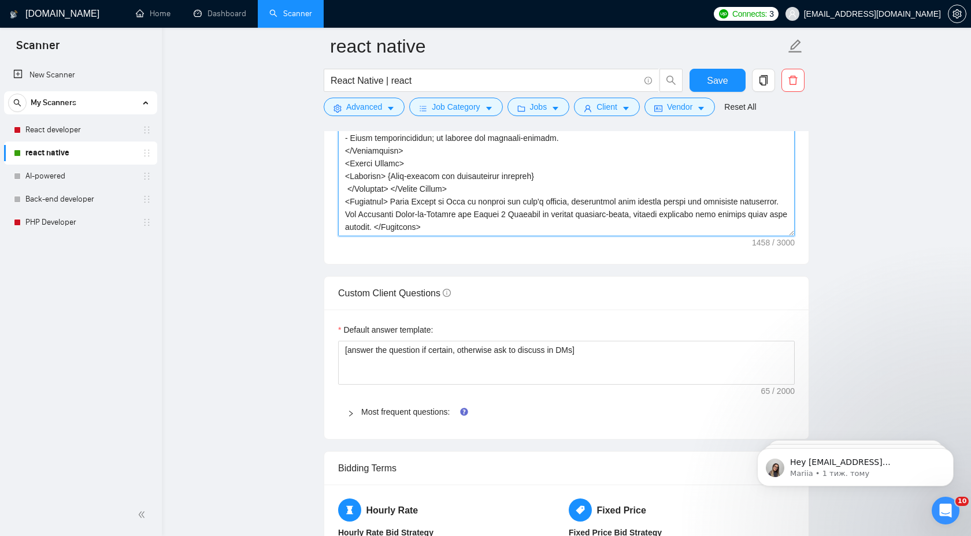
scroll to position [1495, 0]
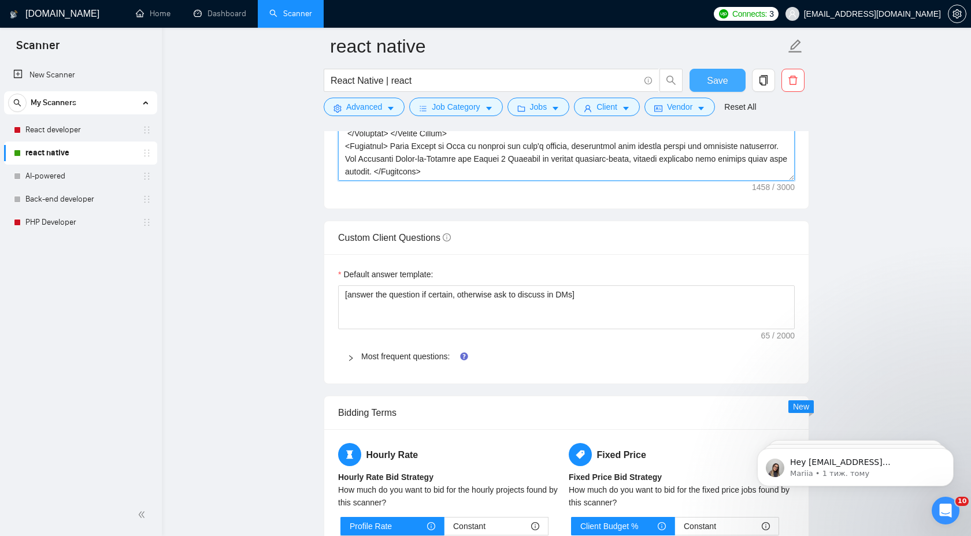
type textarea "<Loremipsumdo> 9. Sitam co adipiscin eli seddoe’t inci, utlabor, etd magnaaliqu…"
click at [718, 86] on span "Save" at bounding box center [717, 80] width 21 height 14
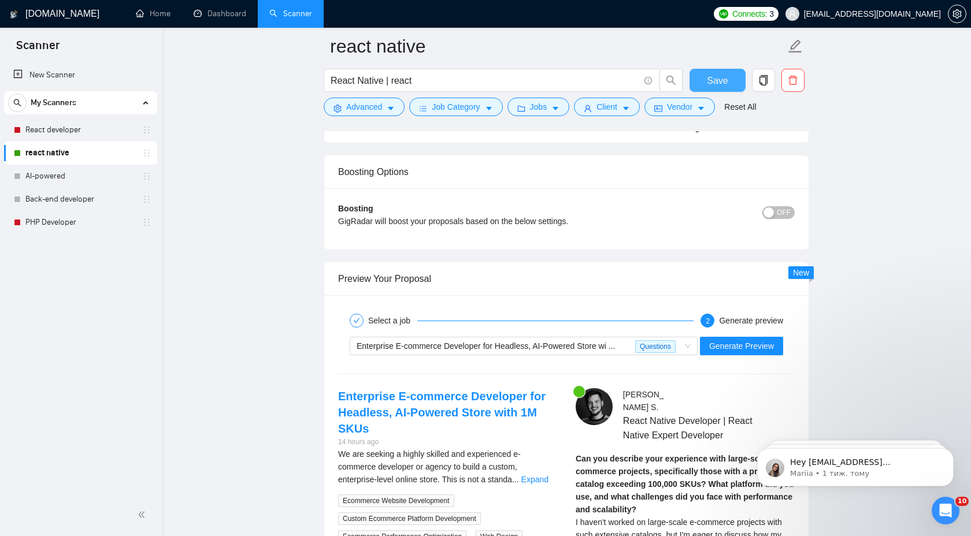
scroll to position [2072, 0]
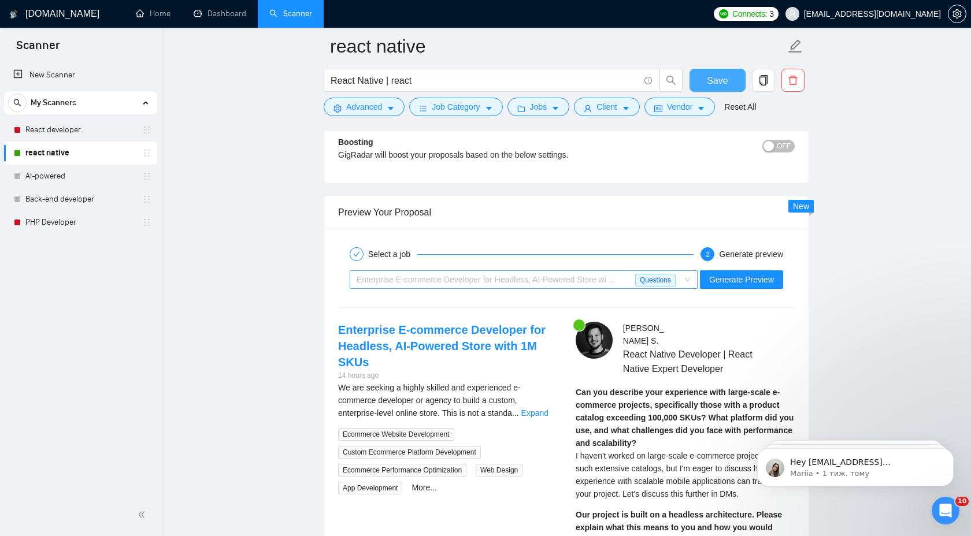
click at [605, 280] on span "Enterprise E-commerce Developer for Headless, AI-Powered Store wi ..." at bounding box center [486, 279] width 258 height 9
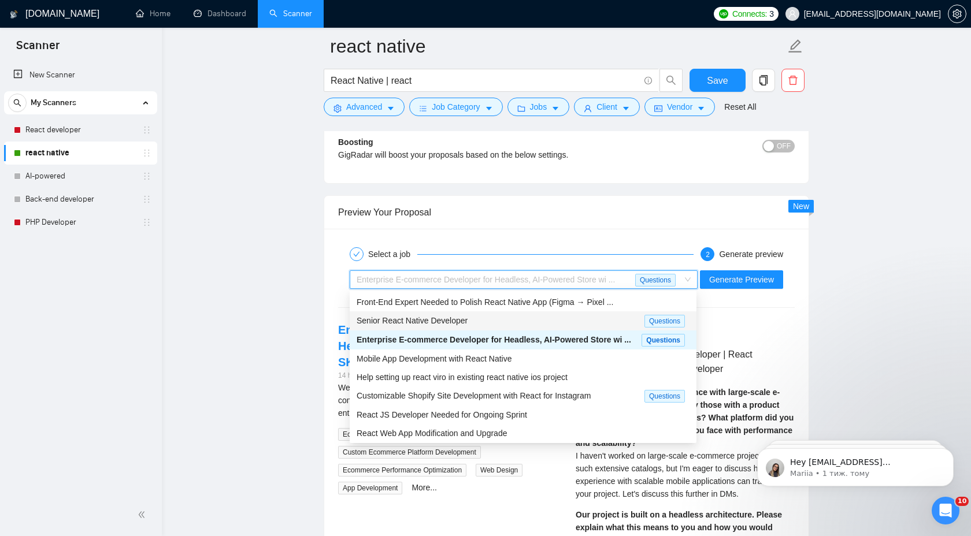
click at [551, 322] on div "Senior React Native Developer" at bounding box center [501, 320] width 288 height 13
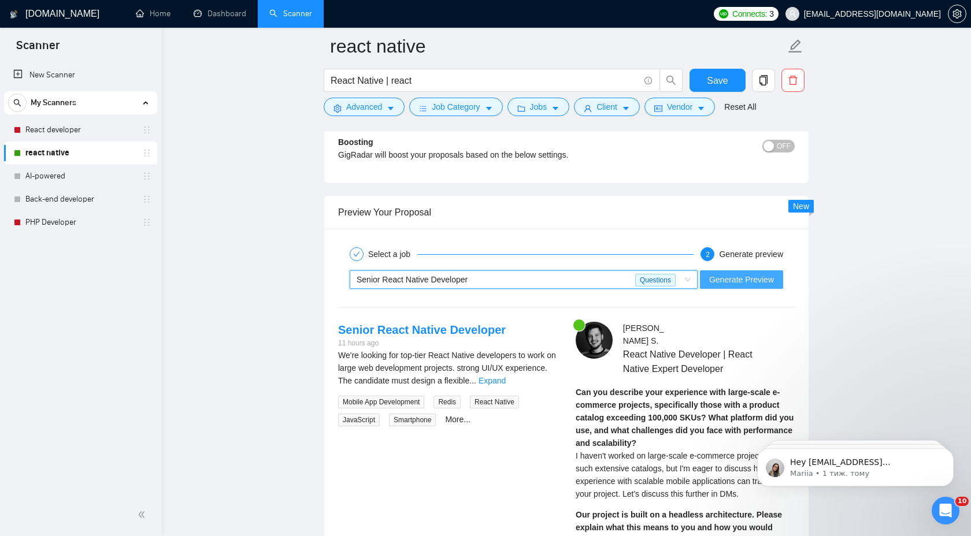
click at [747, 284] on span "Generate Preview" at bounding box center [741, 279] width 65 height 13
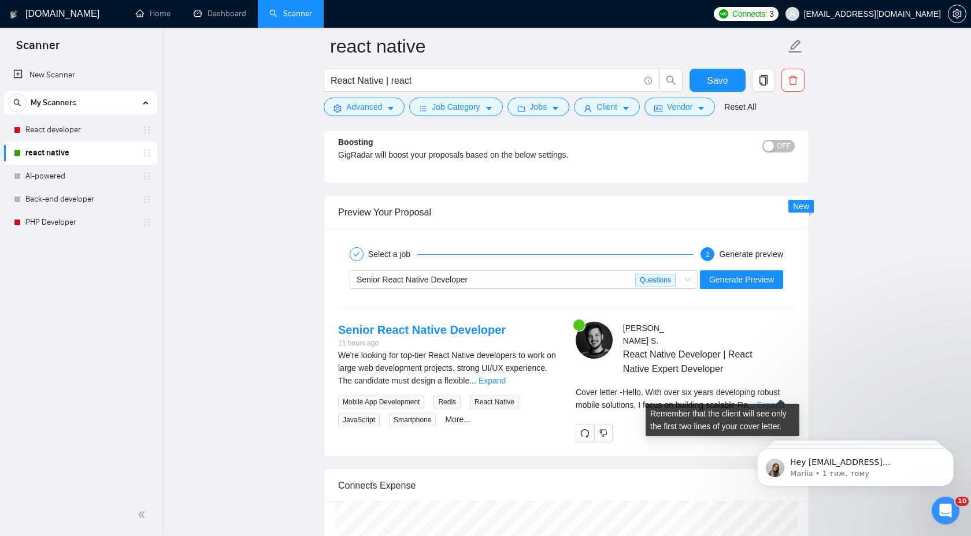
click at [773, 401] on link "Expand" at bounding box center [770, 405] width 27 height 9
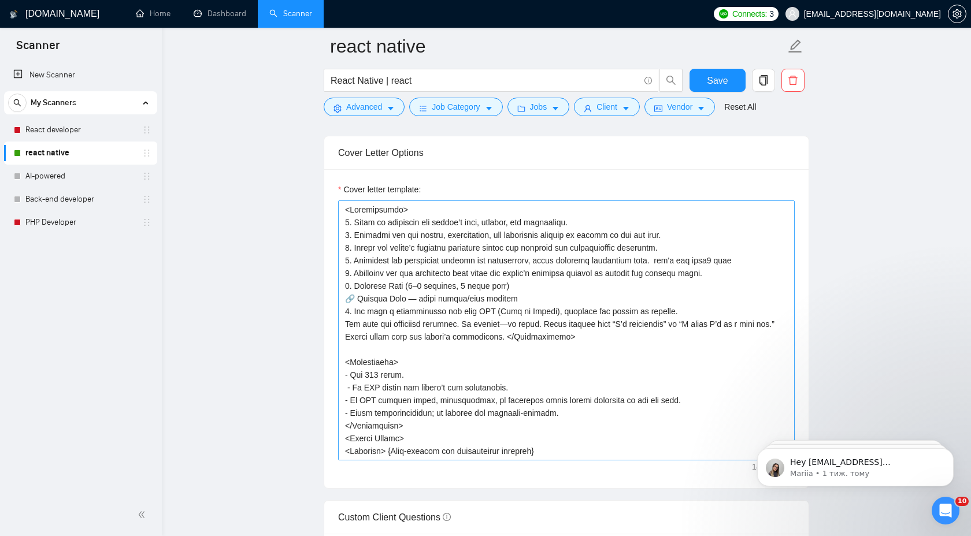
scroll to position [1106, 0]
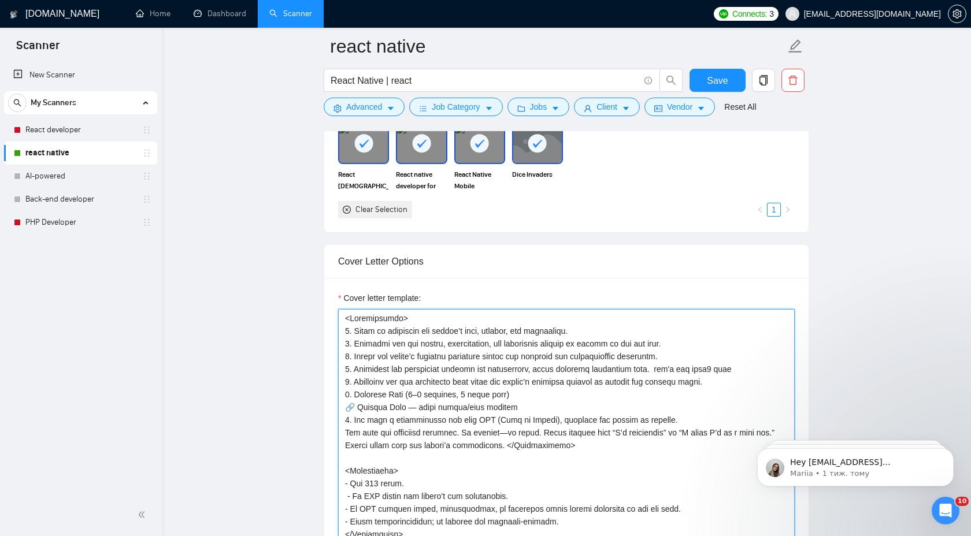
click at [510, 312] on textarea "Cover letter template:" at bounding box center [566, 439] width 457 height 260
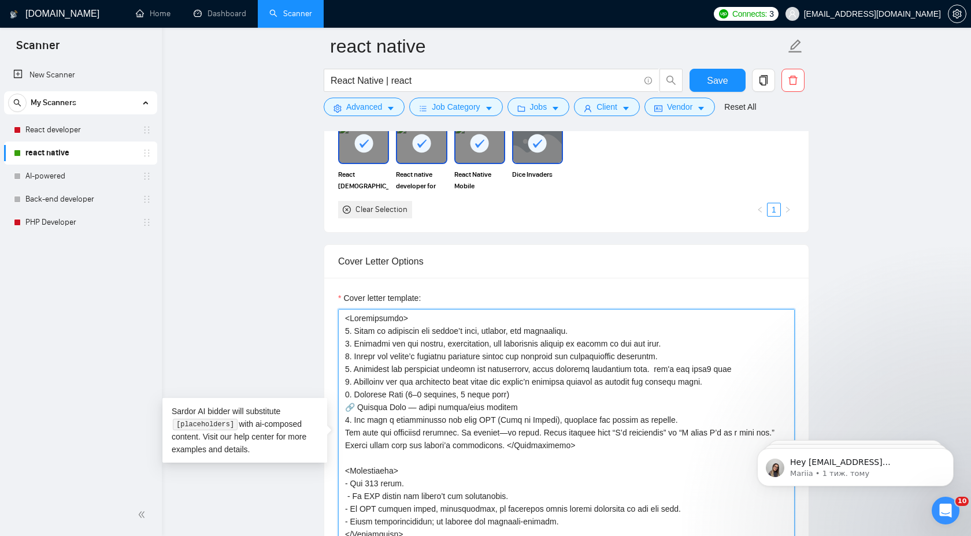
click at [602, 332] on textarea "Cover letter template:" at bounding box center [566, 439] width 457 height 260
click at [736, 331] on textarea "Cover letter template:" at bounding box center [566, 439] width 457 height 260
click at [744, 335] on textarea "Cover letter template:" at bounding box center [566, 439] width 457 height 260
drag, startPoint x: 762, startPoint y: 328, endPoint x: 773, endPoint y: 328, distance: 10.4
click at [773, 328] on textarea "Cover letter template:" at bounding box center [566, 439] width 457 height 260
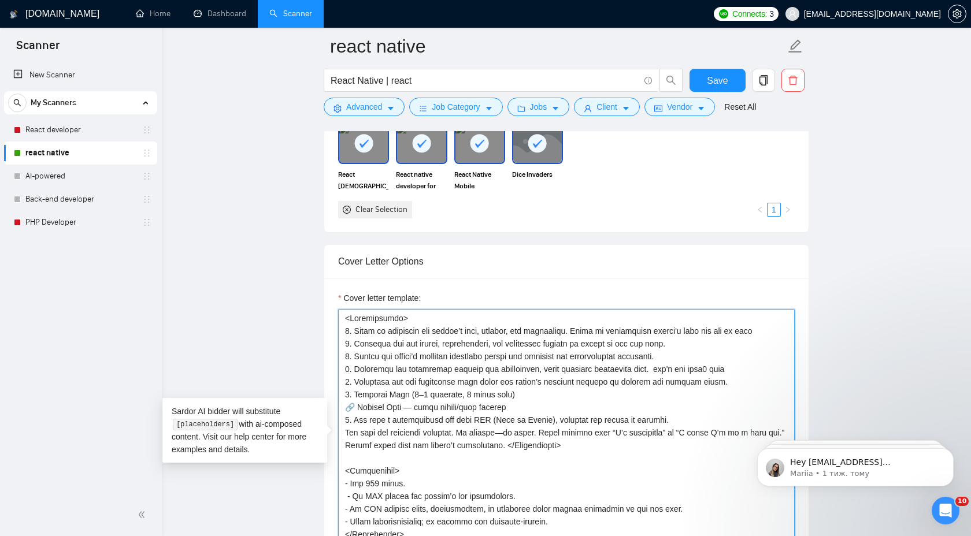
click at [620, 331] on textarea "Cover letter template:" at bounding box center [566, 439] width 457 height 260
click at [633, 332] on textarea "Cover letter template:" at bounding box center [566, 439] width 457 height 260
click at [622, 328] on textarea "Cover letter template:" at bounding box center [566, 439] width 457 height 260
click at [643, 350] on textarea "Cover letter template:" at bounding box center [566, 439] width 457 height 260
type textarea "<Loremipsumdo> 6. Sitam co adipiscin eli seddoe’t inci, utlabor, etd magnaaliqu…"
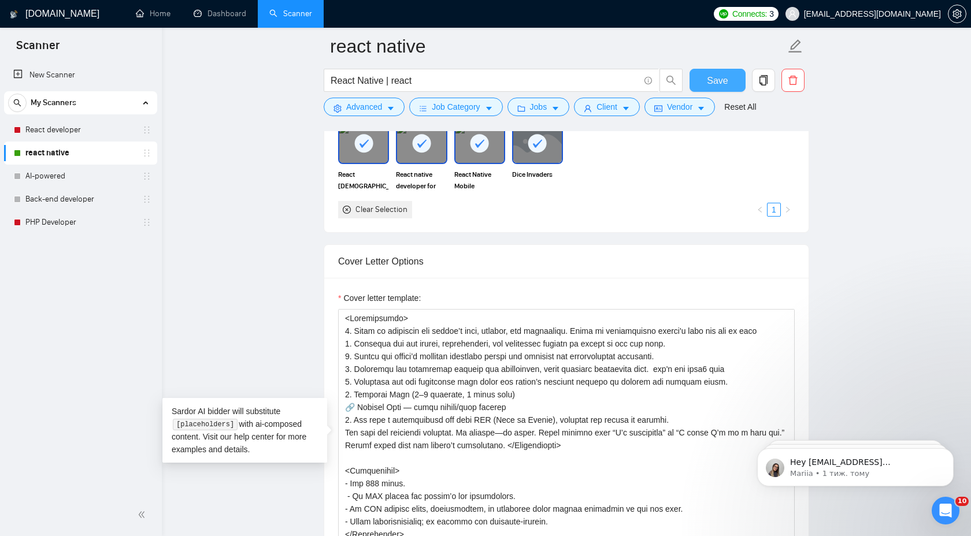
click at [714, 88] on button "Save" at bounding box center [718, 80] width 56 height 23
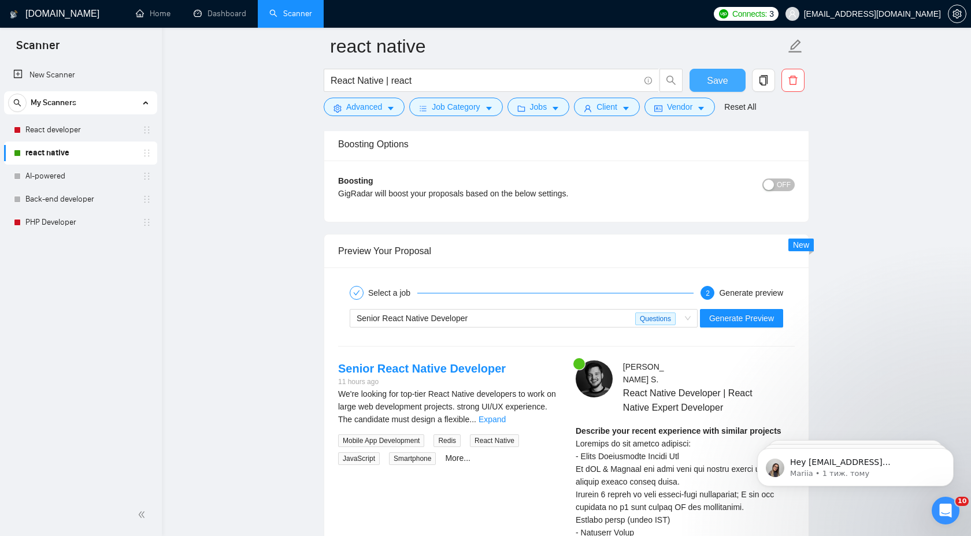
scroll to position [2047, 0]
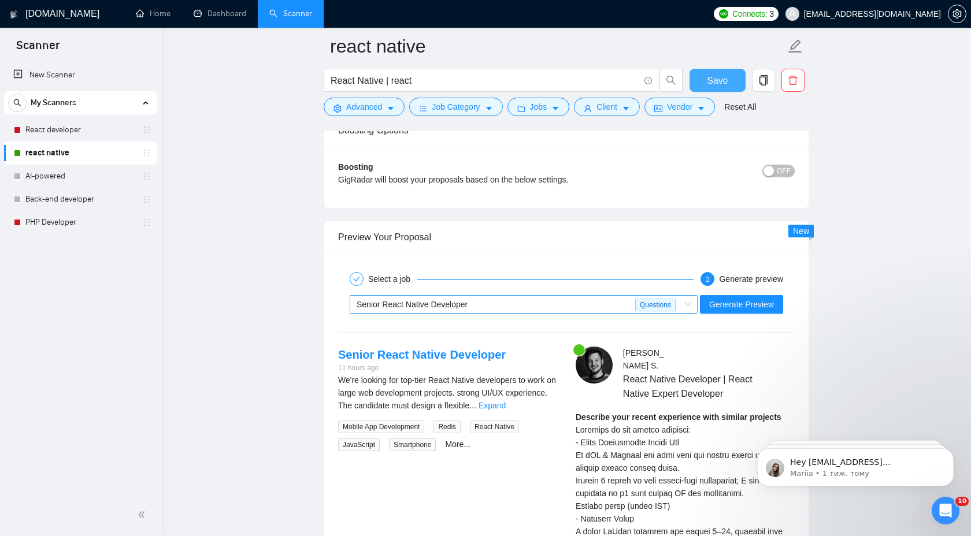
click at [568, 307] on div "Senior React Native Developer" at bounding box center [496, 304] width 279 height 17
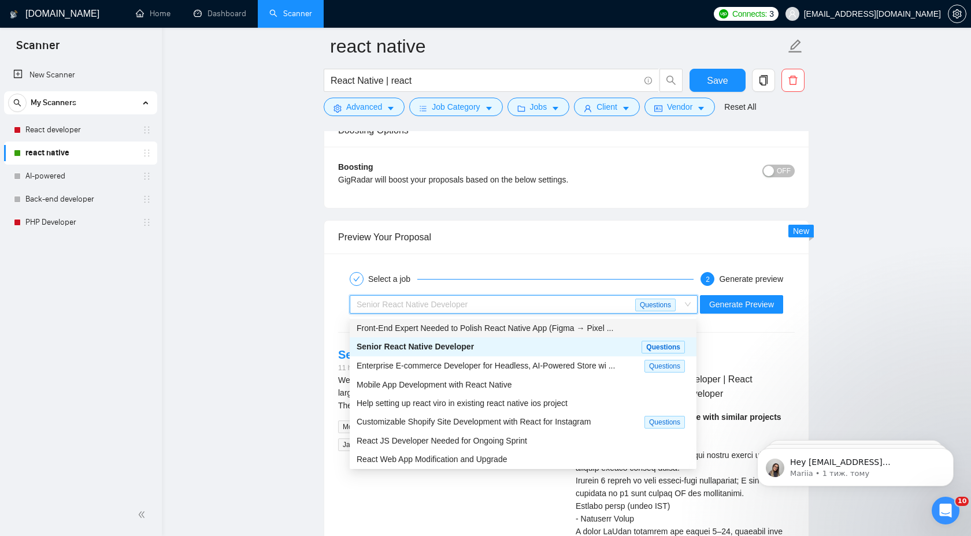
click at [523, 327] on span "Front-End Expert Needed to Polish React Native App (Figma → Pixel ..." at bounding box center [485, 328] width 257 height 9
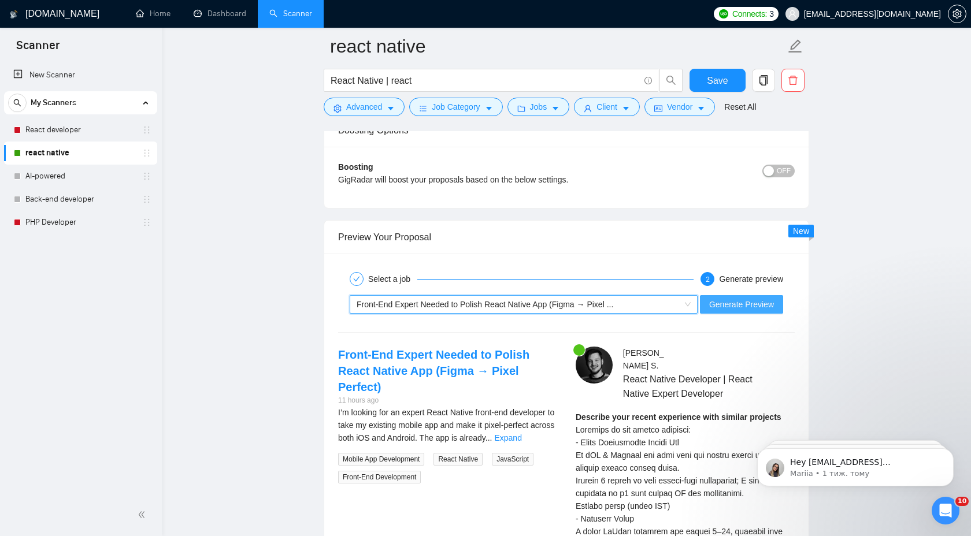
click at [739, 302] on span "Generate Preview" at bounding box center [741, 304] width 65 height 13
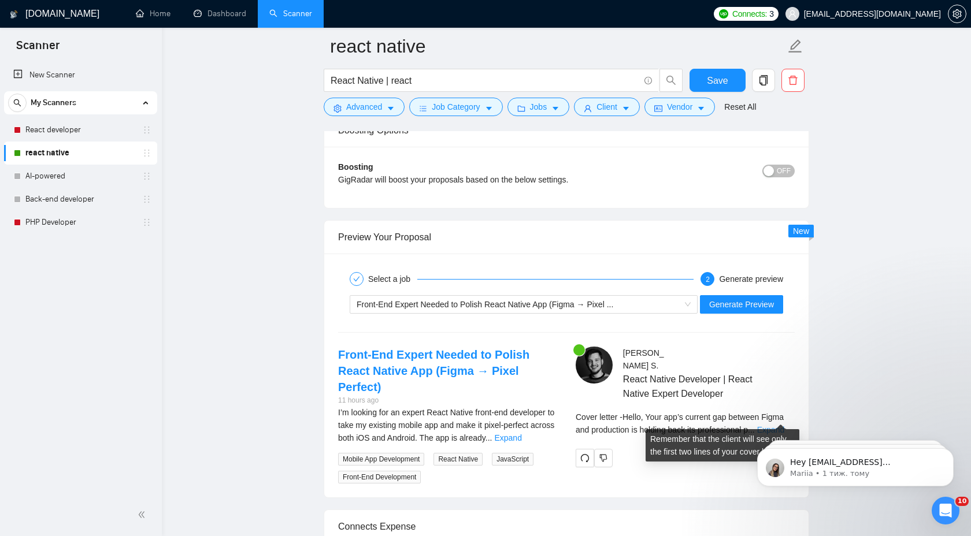
click at [779, 425] on link "Expand" at bounding box center [770, 429] width 27 height 9
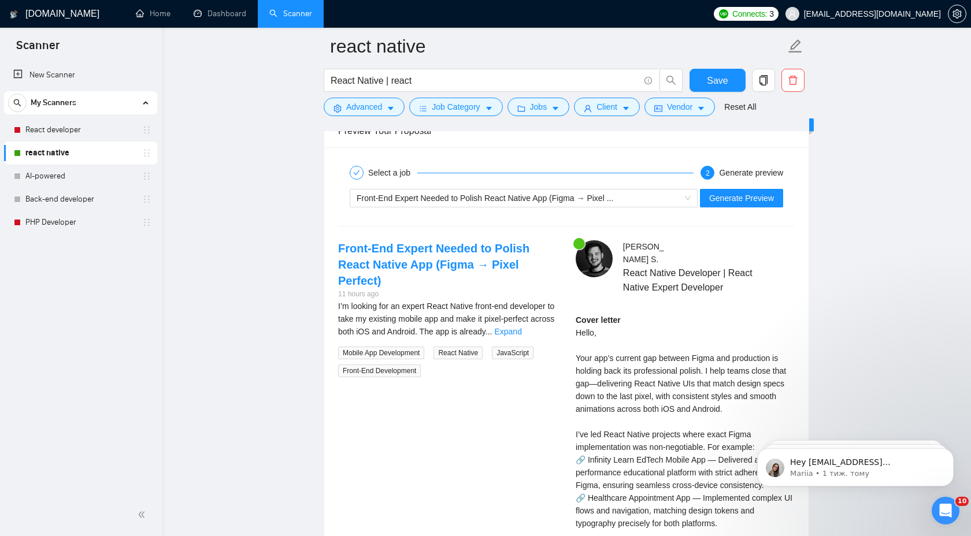
scroll to position [2137, 0]
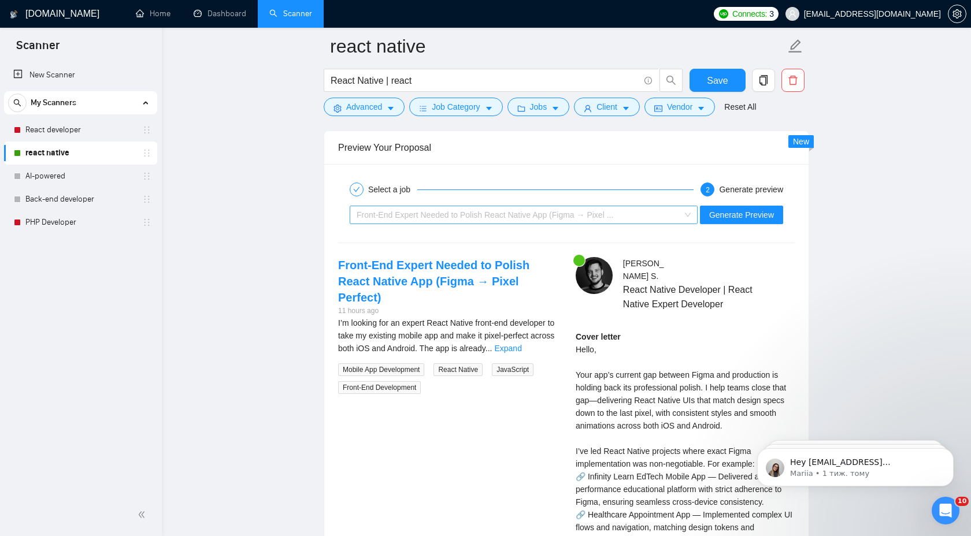
click at [589, 210] on span "Front-End Expert Needed to Polish React Native App (Figma → Pixel ..." at bounding box center [485, 214] width 257 height 9
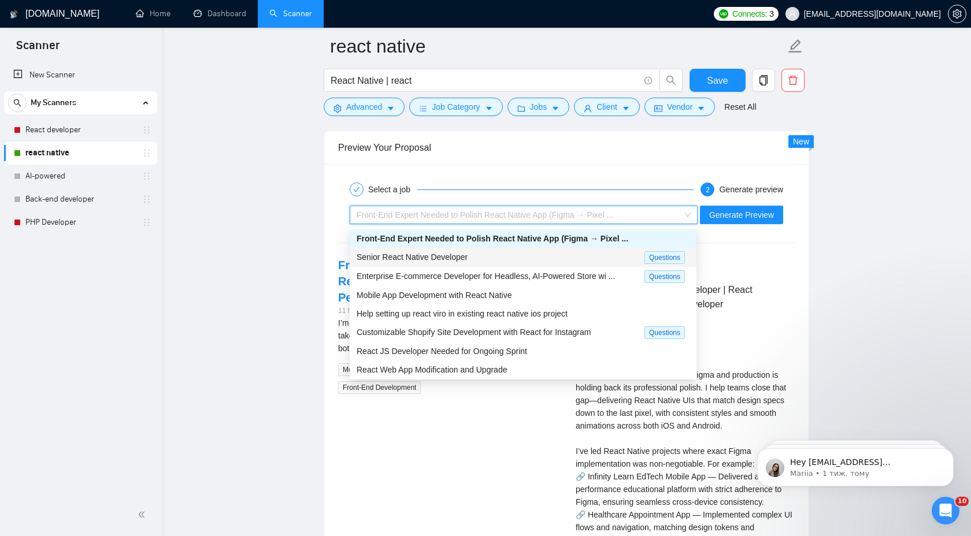
click at [549, 262] on div "Senior React Native Developer" at bounding box center [501, 257] width 288 height 13
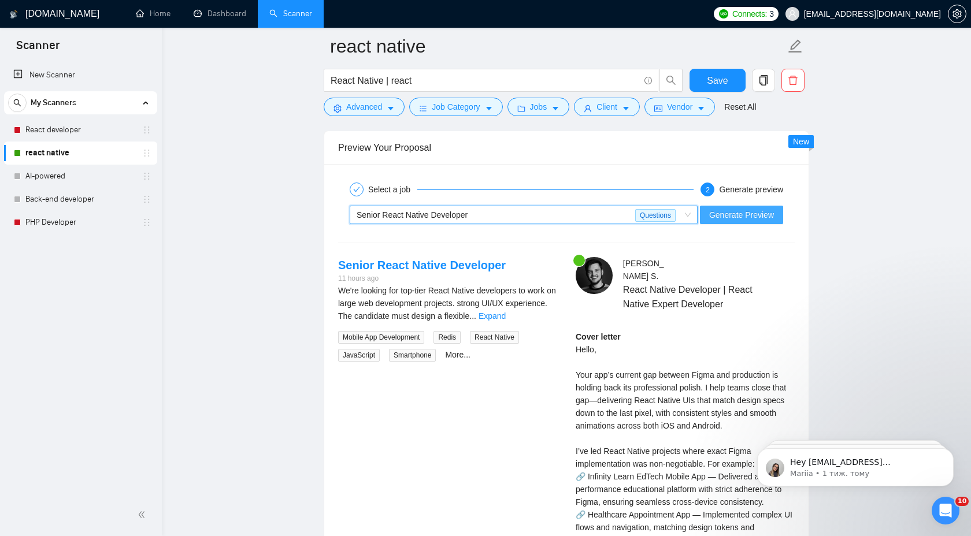
click at [731, 212] on span "Generate Preview" at bounding box center [741, 215] width 65 height 13
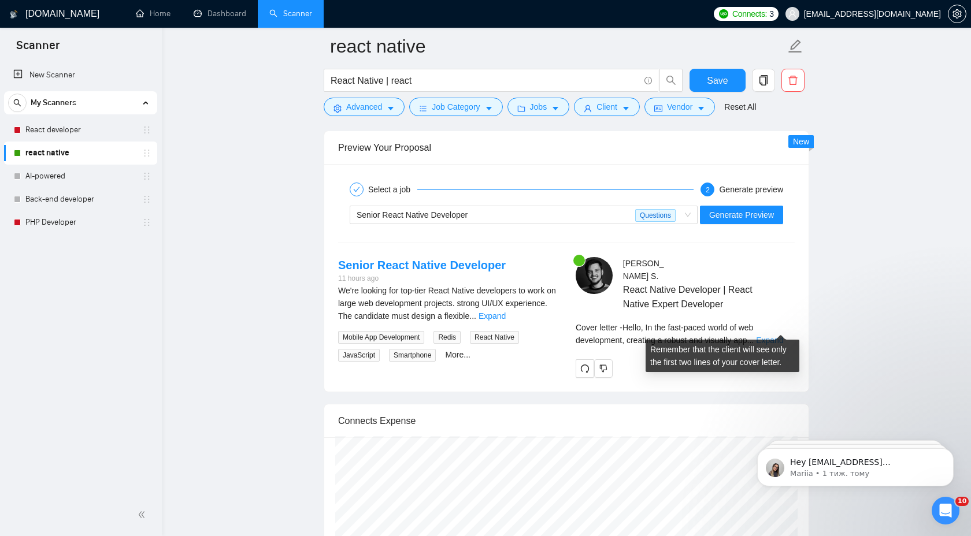
click at [776, 336] on link "Expand" at bounding box center [769, 340] width 27 height 9
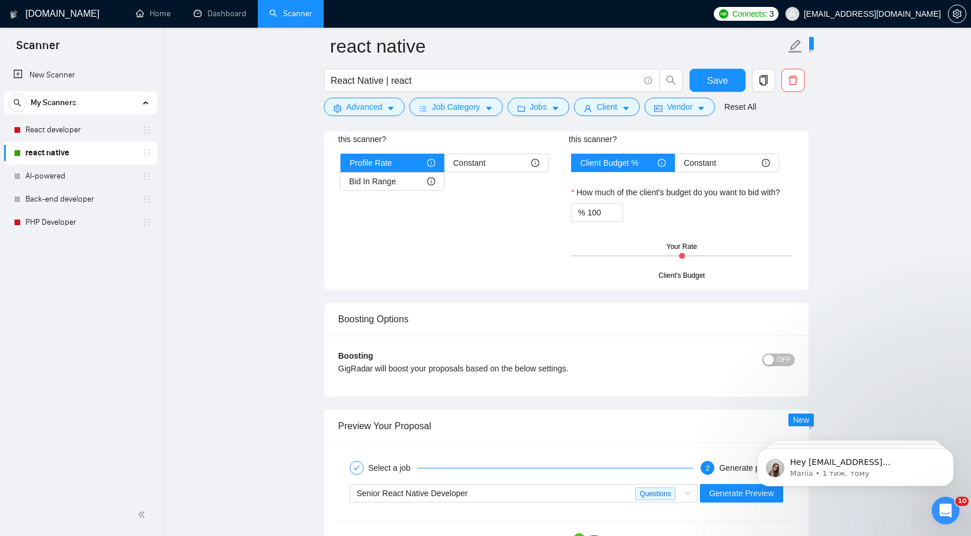
scroll to position [1972, 0]
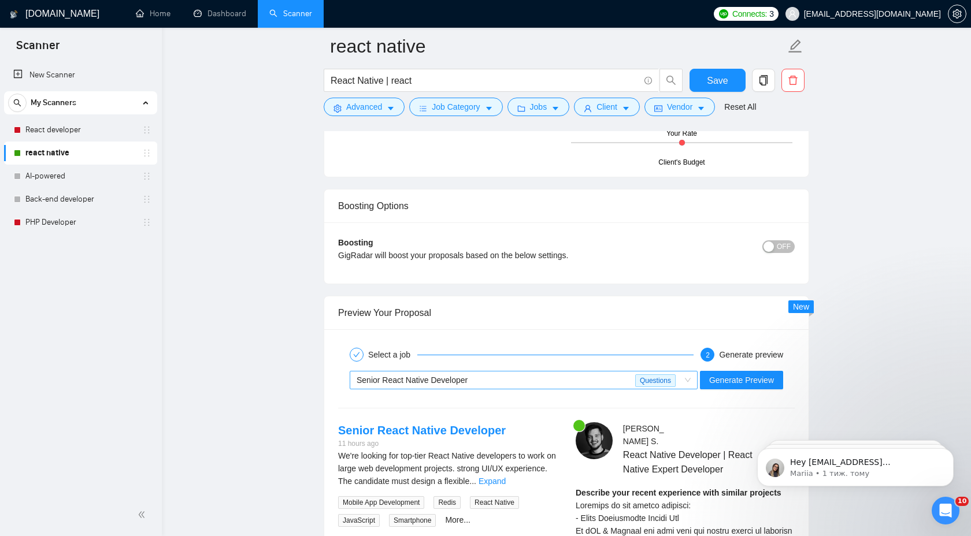
click at [556, 387] on div "Senior React Native Developer" at bounding box center [496, 380] width 279 height 17
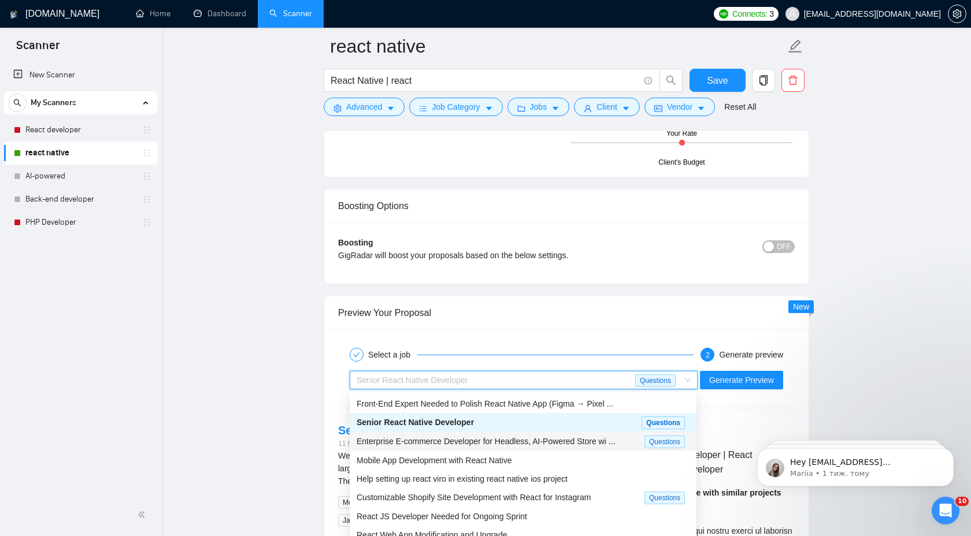
click at [528, 444] on span "Enterprise E-commerce Developer for Headless, AI-Powered Store wi ..." at bounding box center [486, 441] width 258 height 9
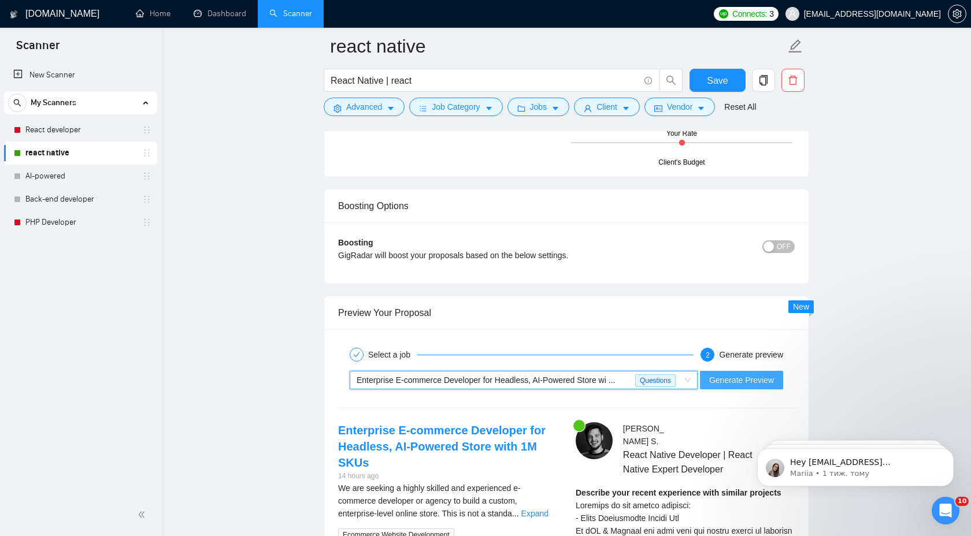
click at [757, 382] on span "Generate Preview" at bounding box center [741, 380] width 65 height 13
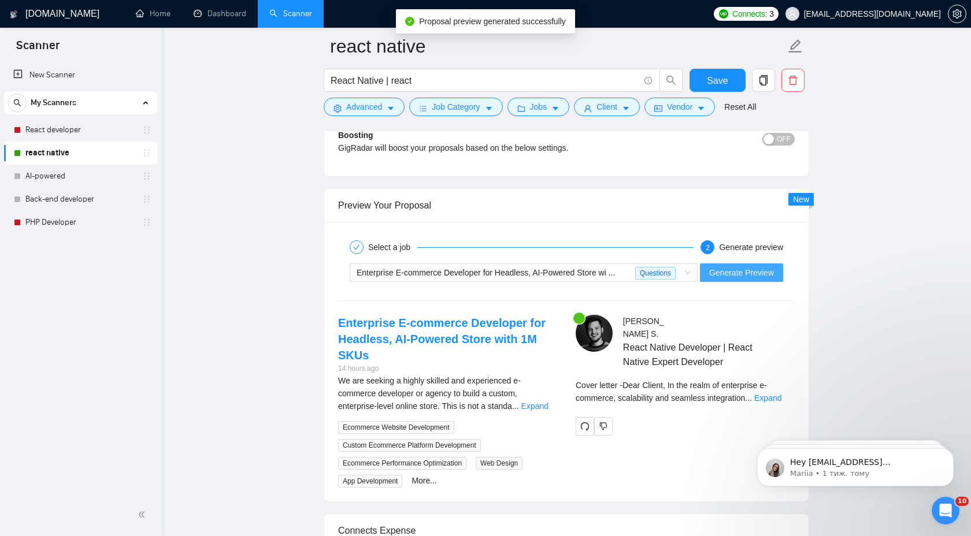
scroll to position [2095, 0]
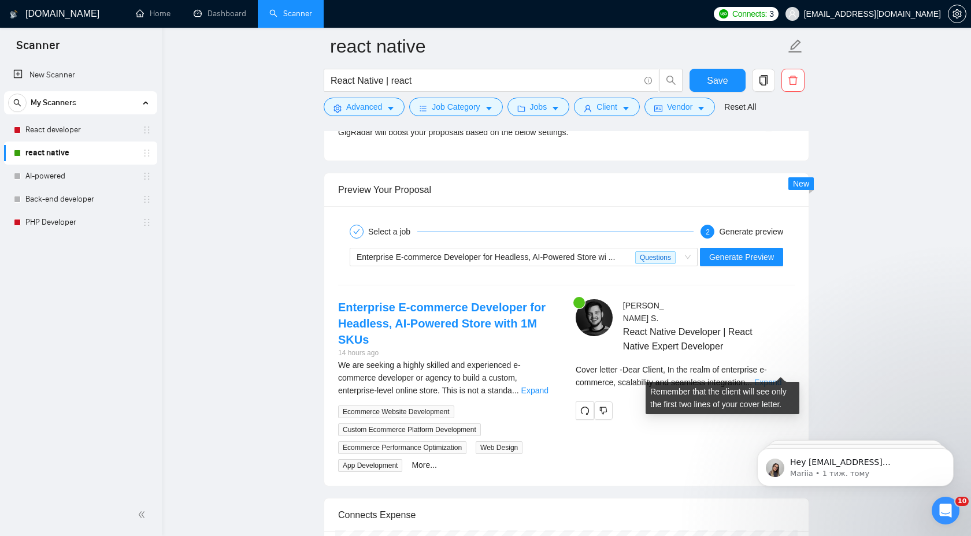
click at [781, 378] on link "Expand" at bounding box center [767, 382] width 27 height 9
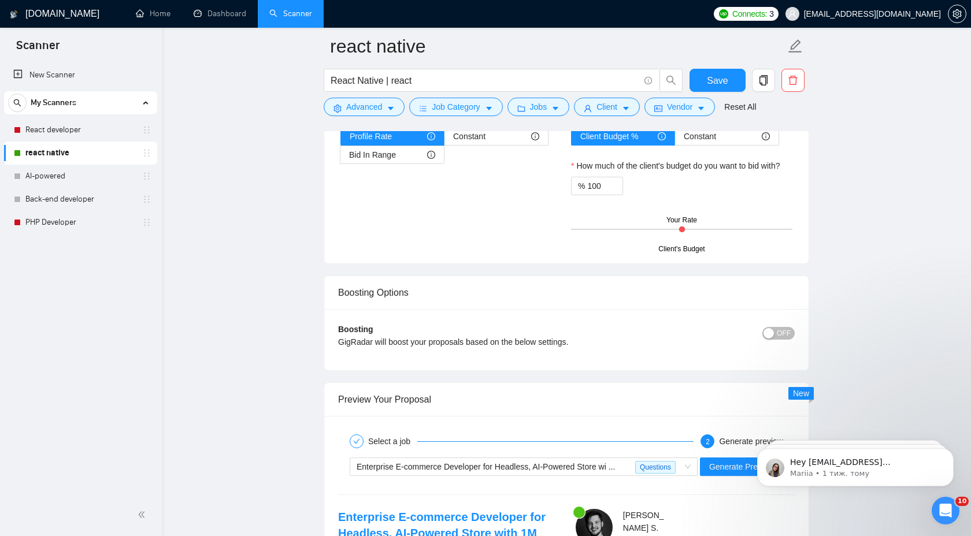
scroll to position [1892, 0]
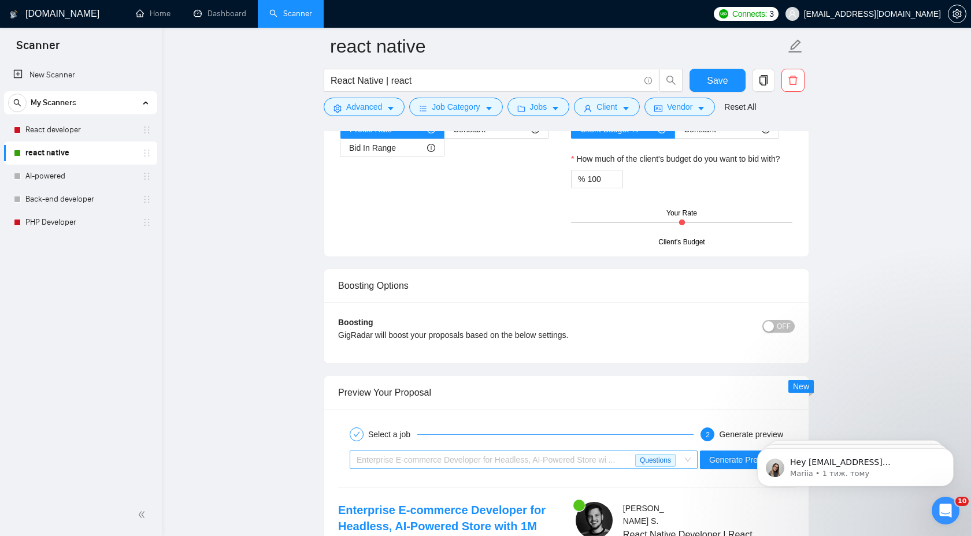
click at [547, 460] on span "Enterprise E-commerce Developer for Headless, AI-Powered Store wi ..." at bounding box center [486, 459] width 258 height 9
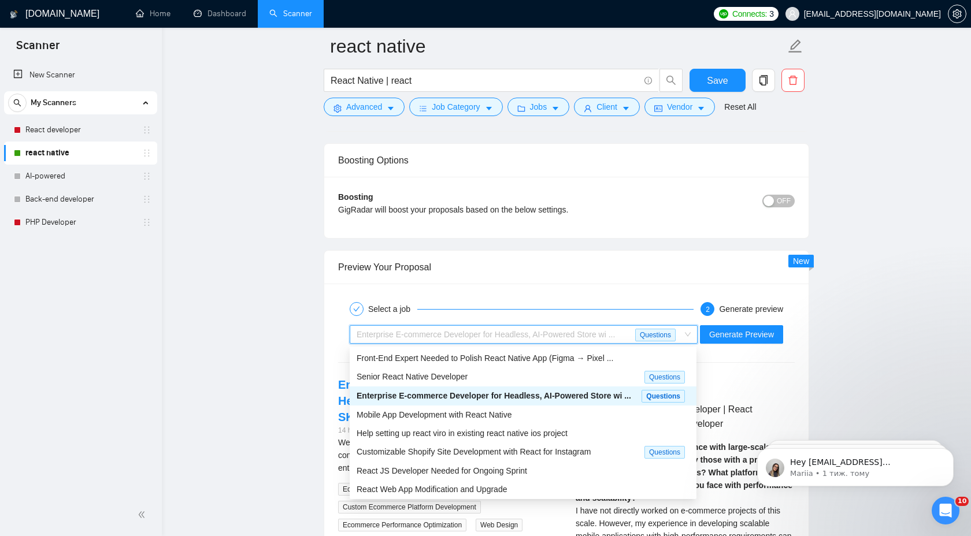
scroll to position [2052, 0]
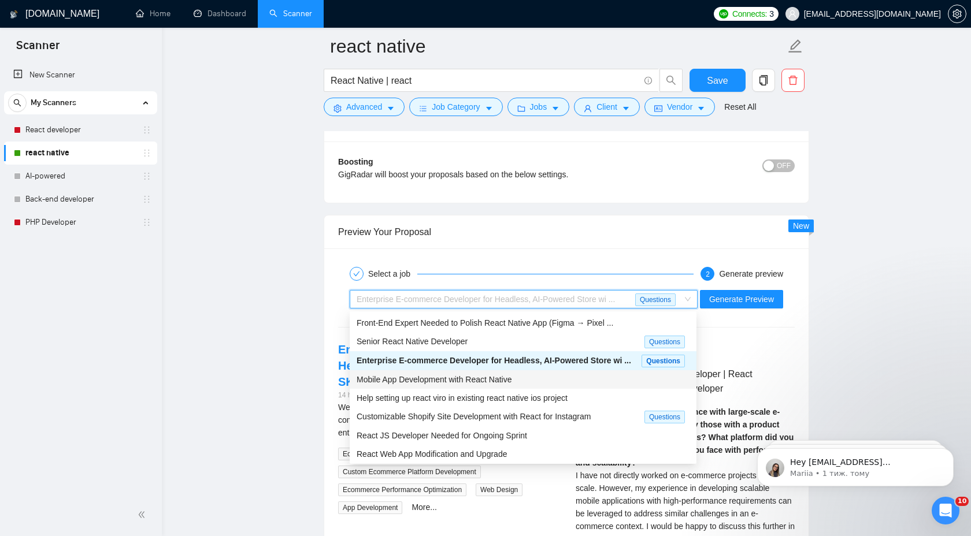
click at [534, 376] on div "Mobile App Development with React Native" at bounding box center [523, 379] width 333 height 13
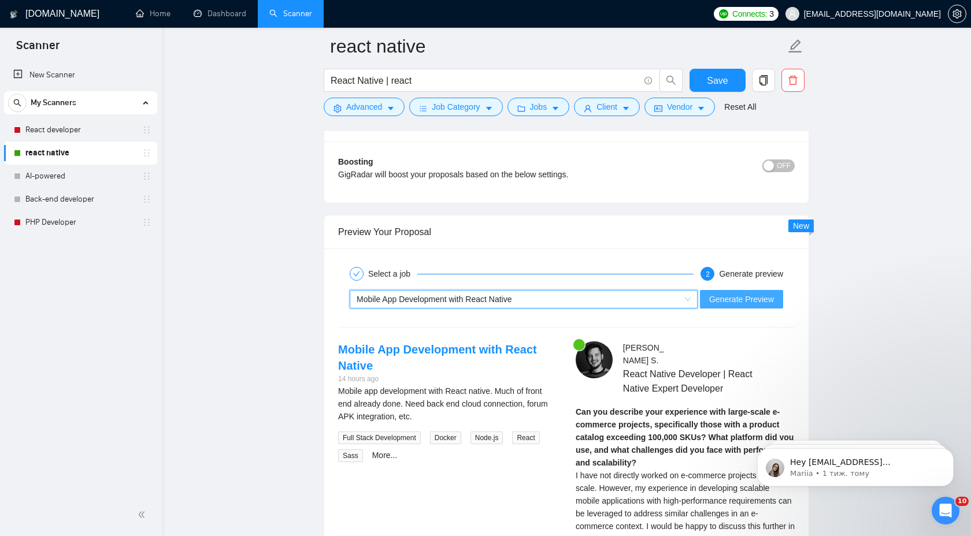
click at [725, 300] on span "Generate Preview" at bounding box center [741, 299] width 65 height 13
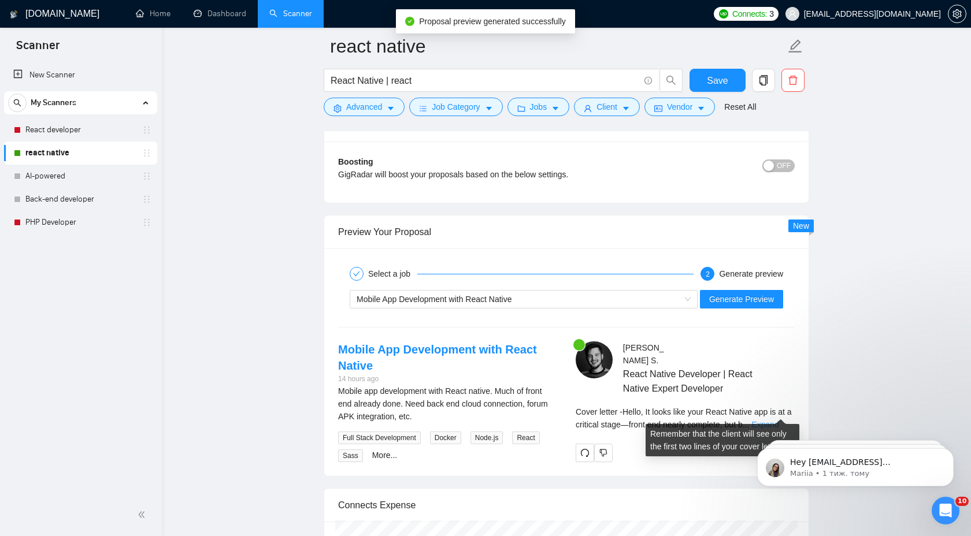
click at [779, 420] on link "Expand" at bounding box center [764, 424] width 27 height 9
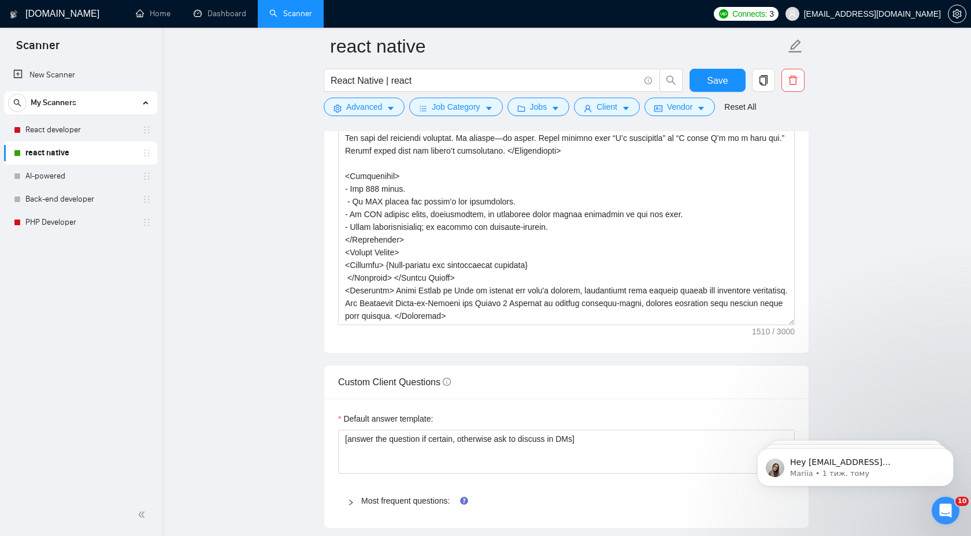
scroll to position [0, 0]
